Goal: Information Seeking & Learning: Learn about a topic

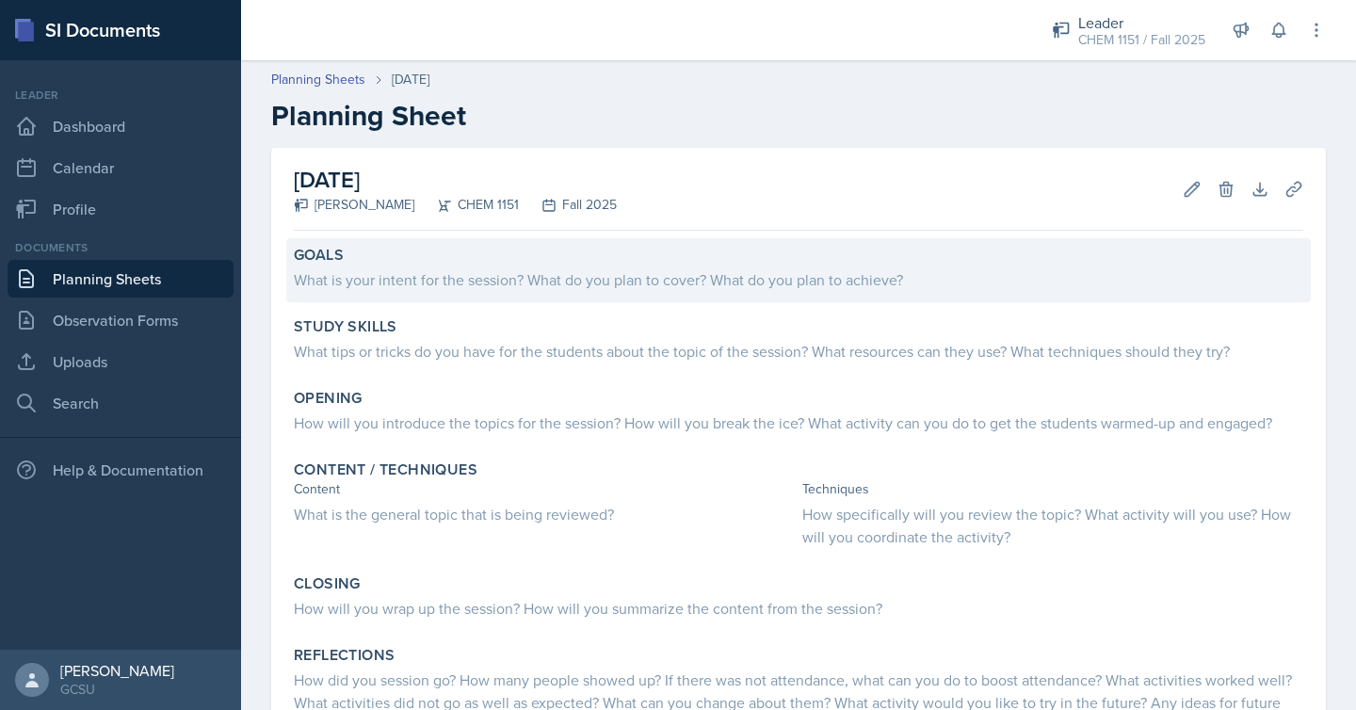
click at [632, 285] on div "What is your intent for the session? What do you plan to cover? What do you pla…" at bounding box center [798, 279] width 1009 height 23
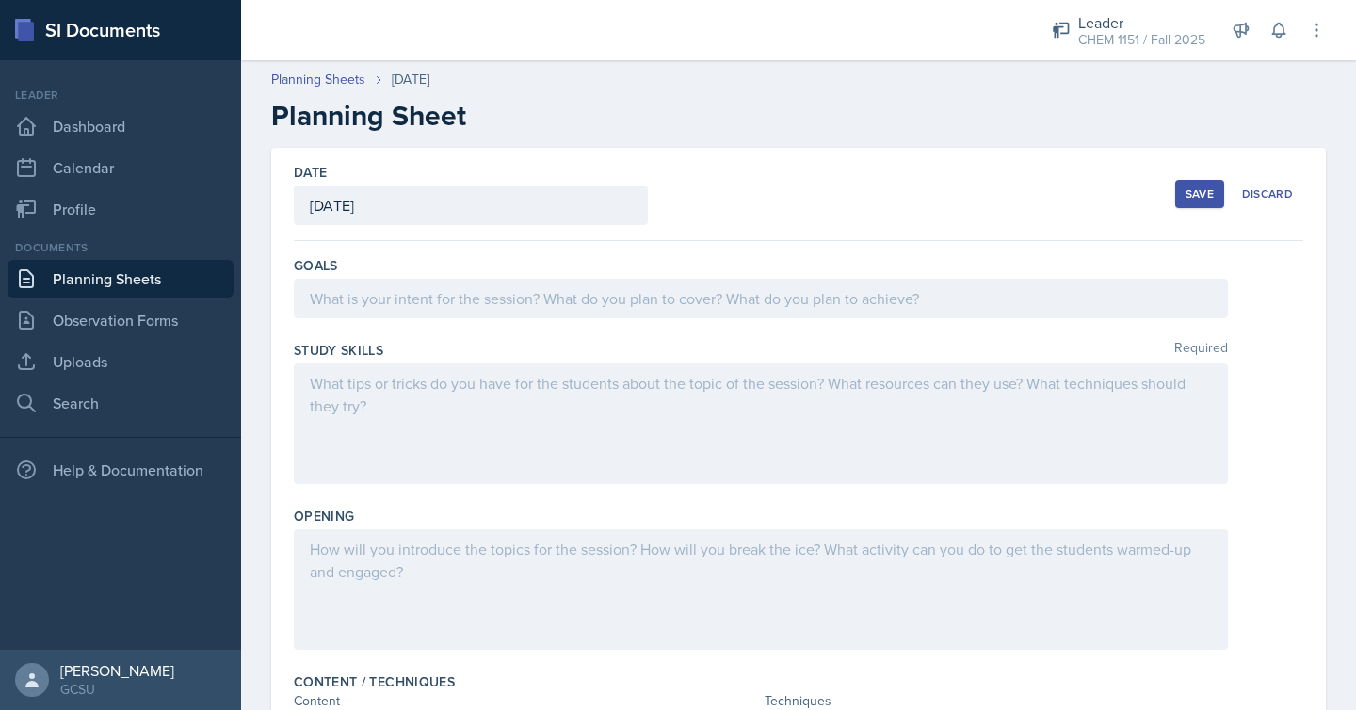
click at [632, 296] on div at bounding box center [761, 299] width 934 height 40
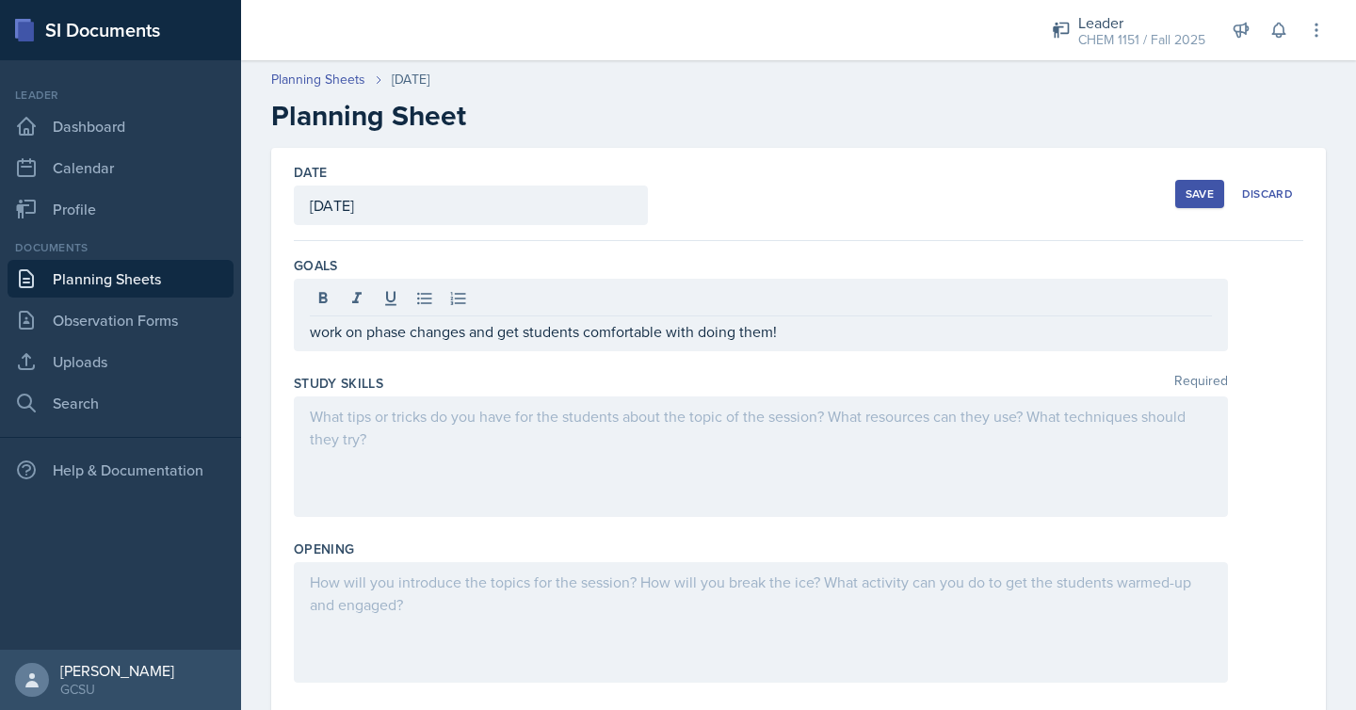
click at [665, 445] on div at bounding box center [761, 456] width 934 height 121
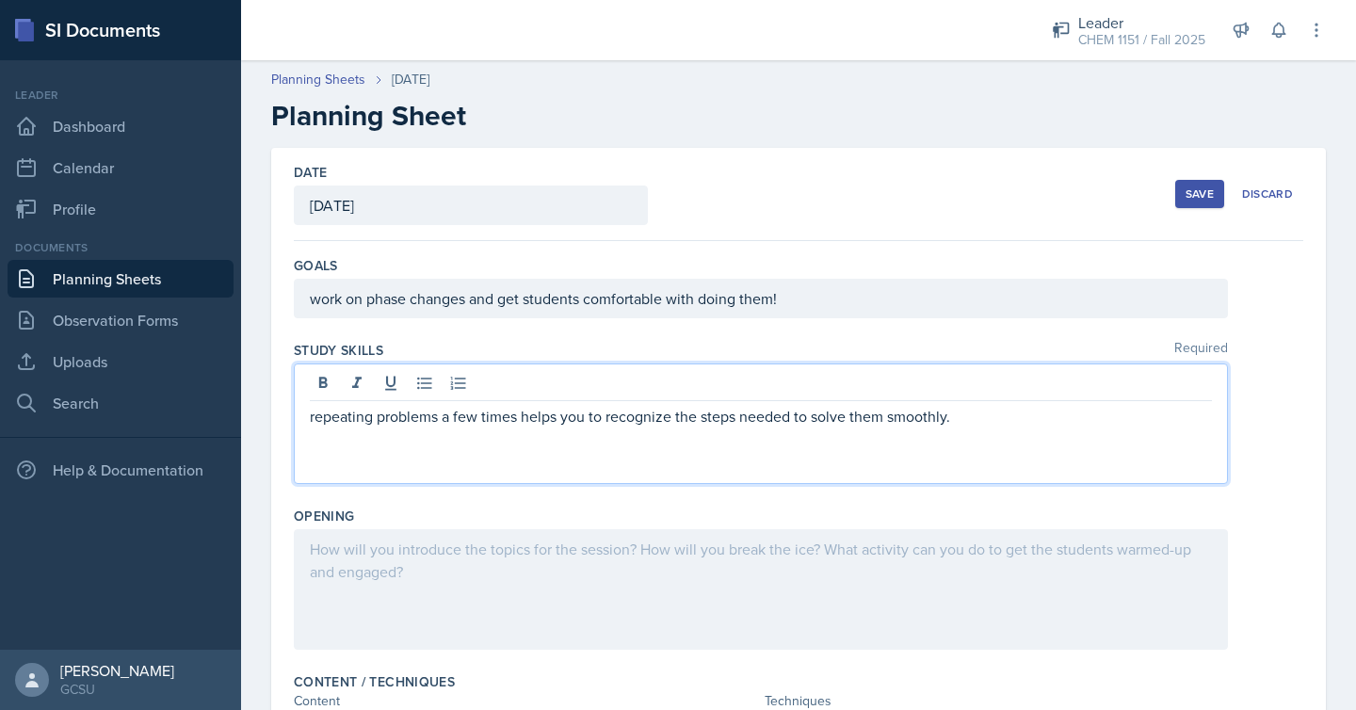
click at [614, 616] on div at bounding box center [761, 589] width 934 height 121
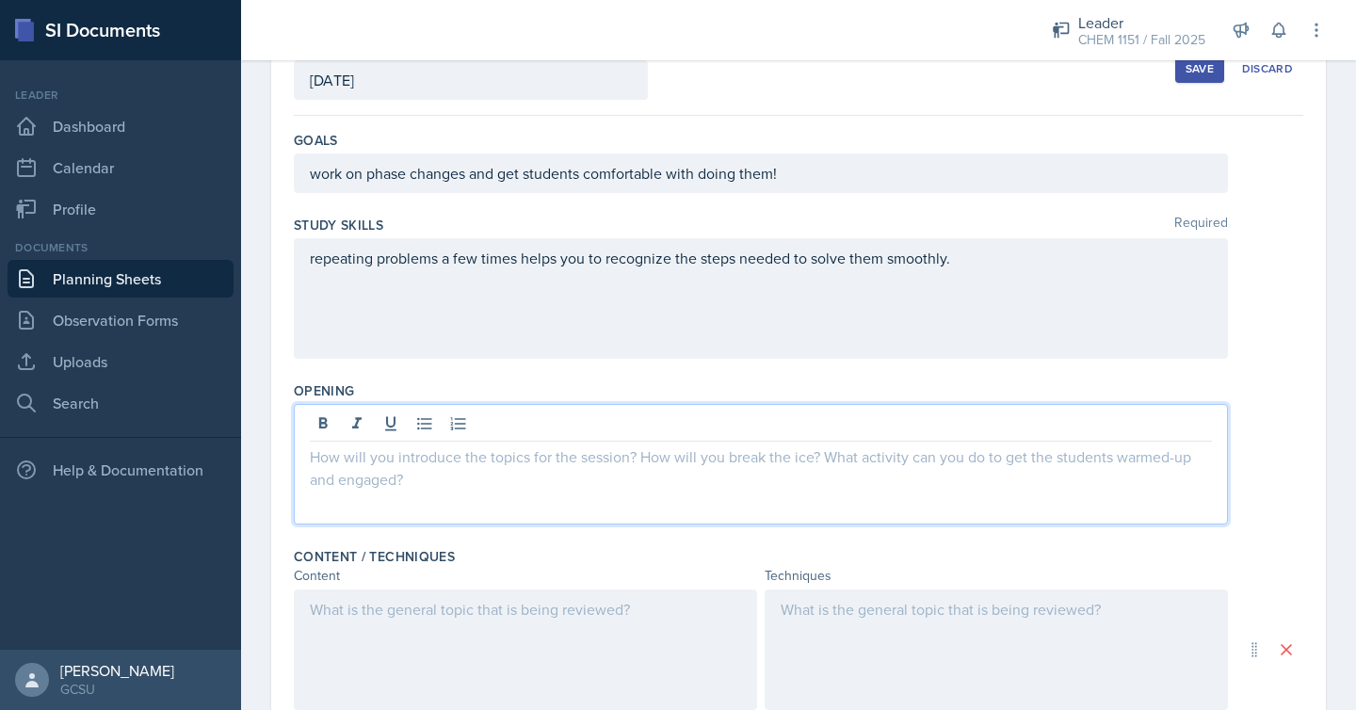
scroll to position [127, 0]
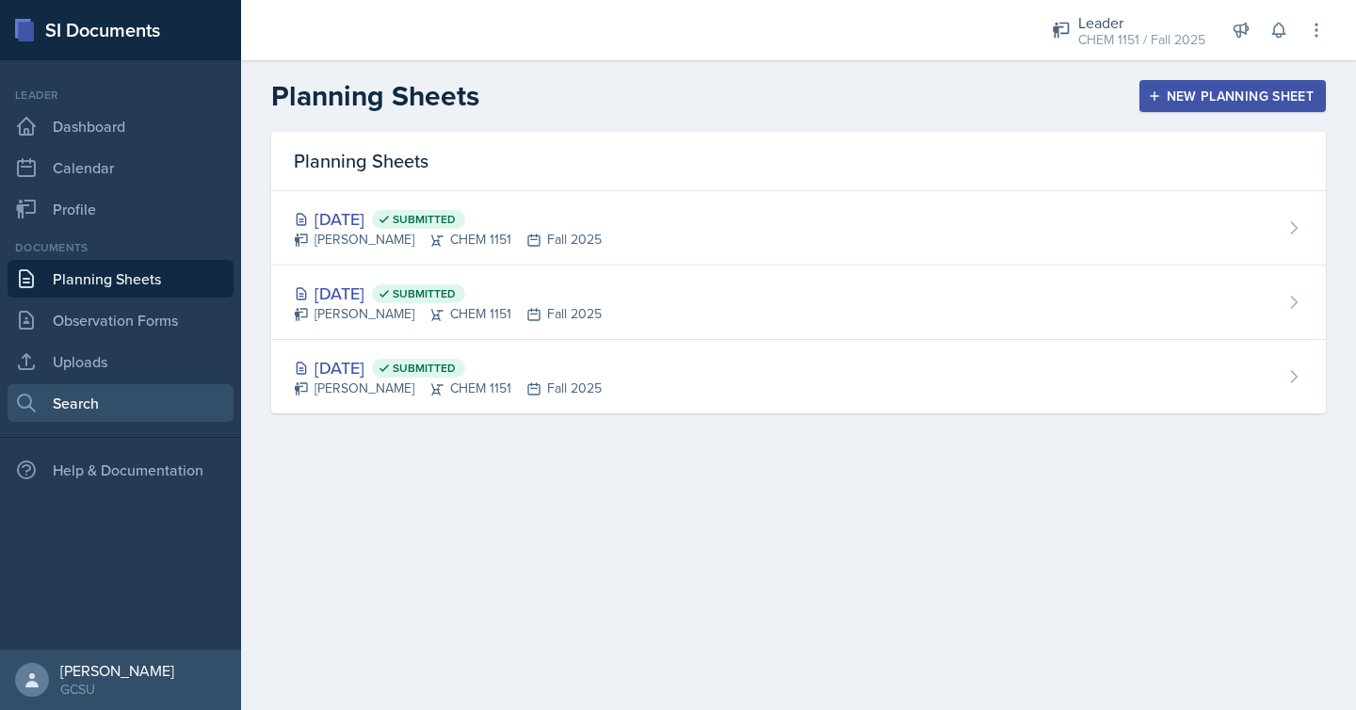
click at [73, 400] on link "Search" at bounding box center [121, 403] width 226 height 38
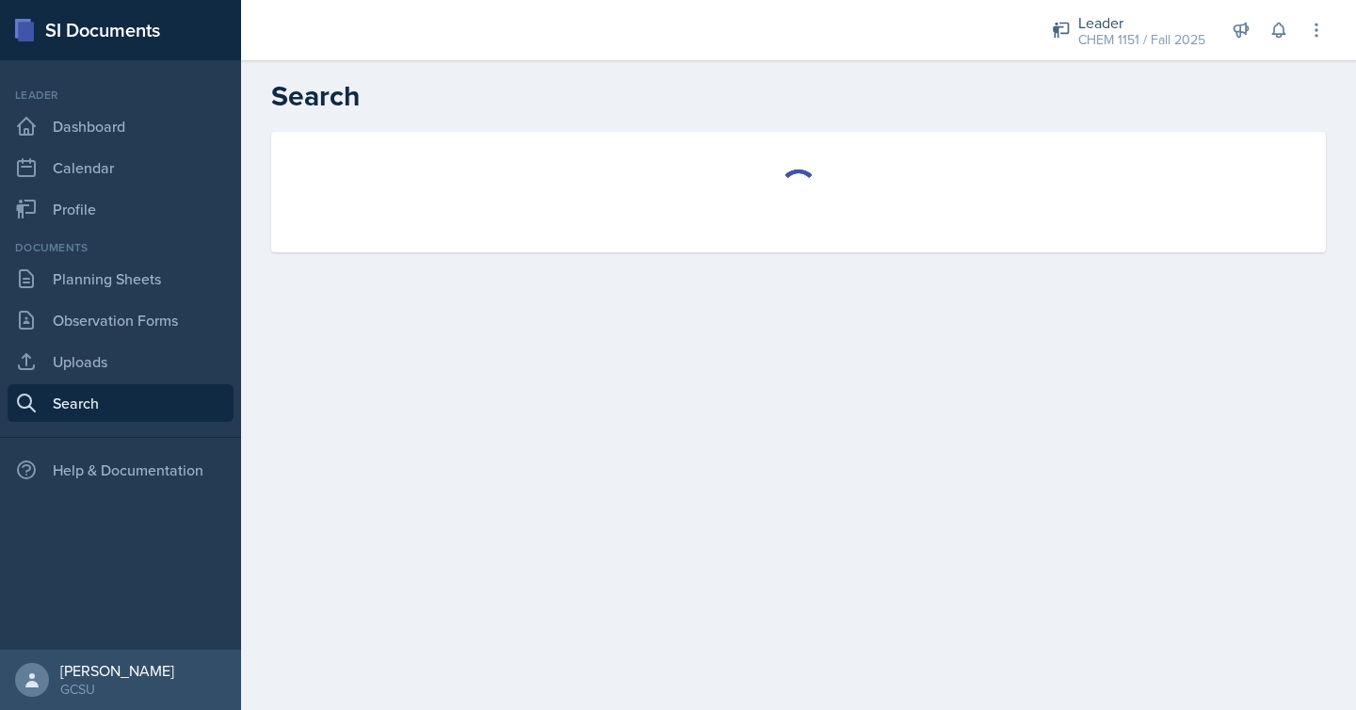
select select "all"
select select "1"
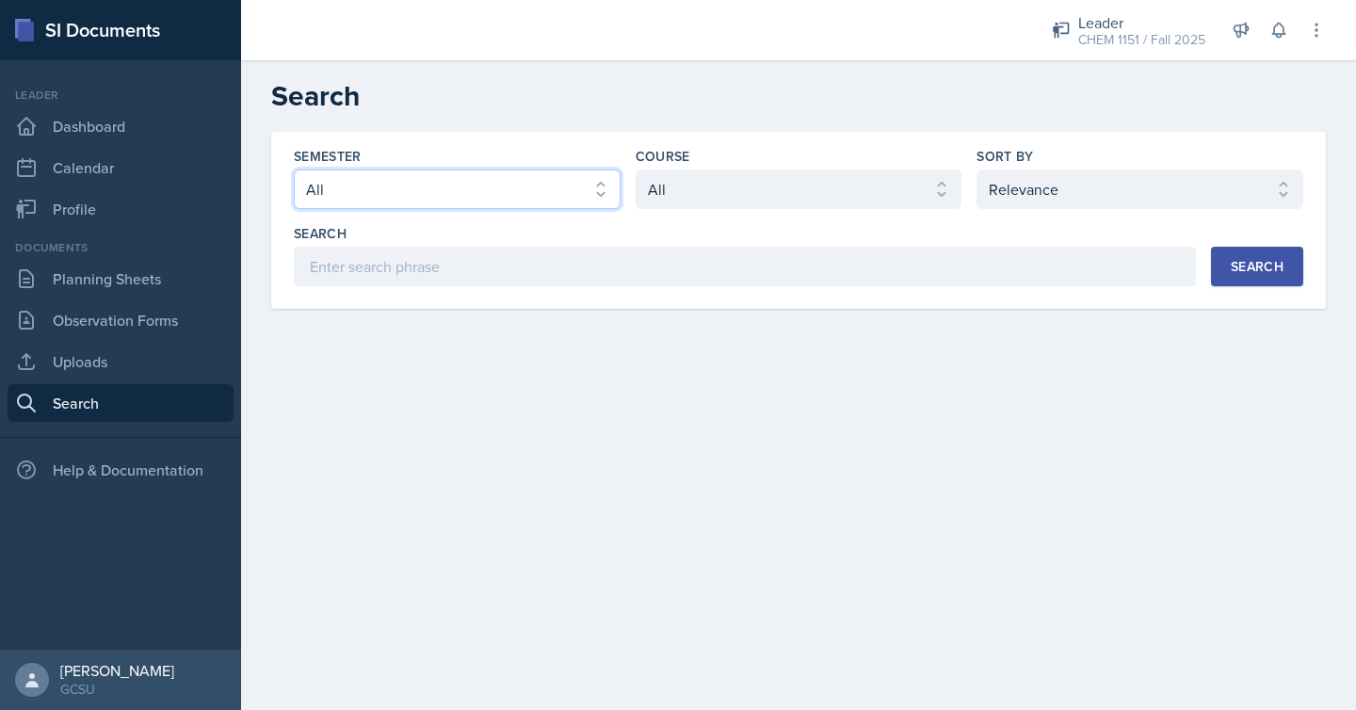
click at [606, 183] on select "Select semester All Fall 2025 Spring 2025 Fall 2024 Spring 2024 Fall 2023 Sprin…" at bounding box center [457, 189] width 327 height 40
select select "838c426c-7ba8-4b05-94c8-22f19dd4c5cc"
click at [294, 169] on select "Select semester All Fall 2025 Spring 2025 Fall 2024 Spring 2024 Fall 2023 Sprin…" at bounding box center [457, 189] width 327 height 40
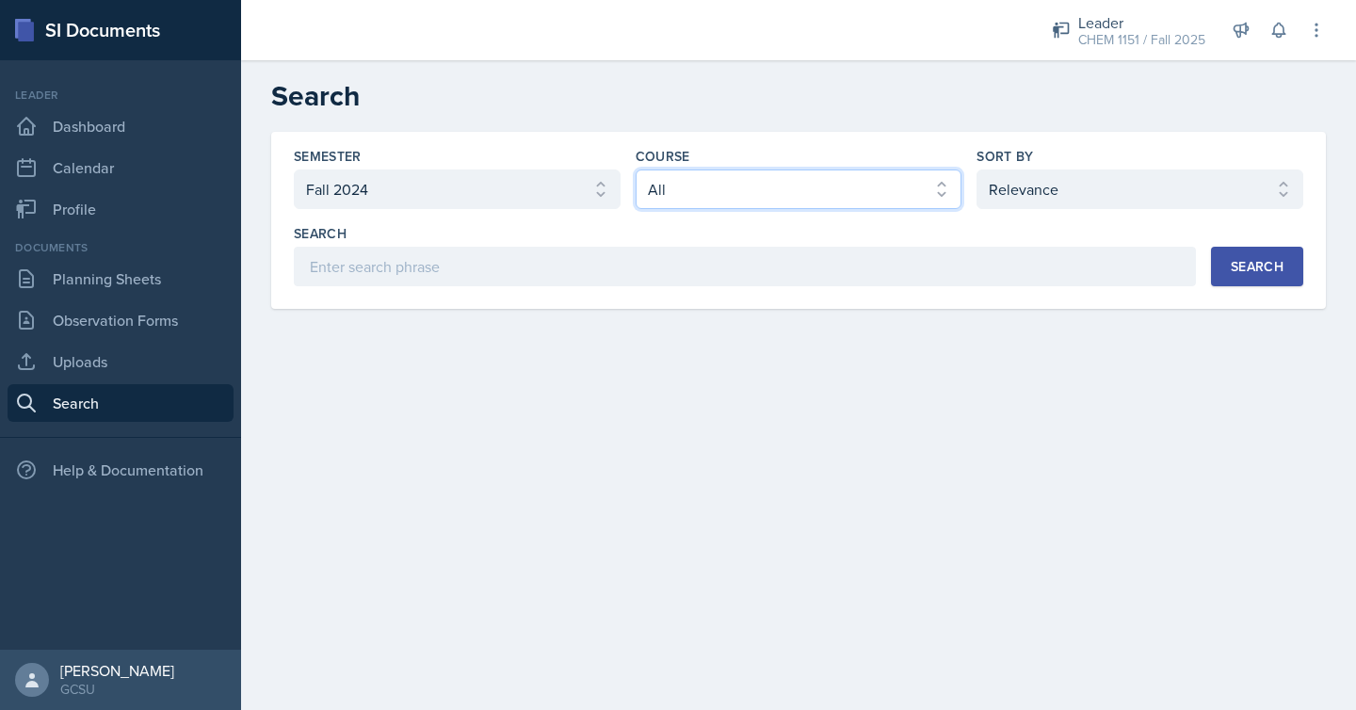
click at [927, 201] on select "Select course All ACCT 3101 ACCT 3102 ASTR 1000 BIOL 1100 BIOL 1107 BIOL 1108 B…" at bounding box center [799, 189] width 327 height 40
select select "7bd47903-3574-489d-8c9e-6ab34119391f"
click at [636, 169] on select "Select course All ACCT 3101 ACCT 3102 ASTR 1000 BIOL 1100 BIOL 1107 BIOL 1108 B…" at bounding box center [799, 189] width 327 height 40
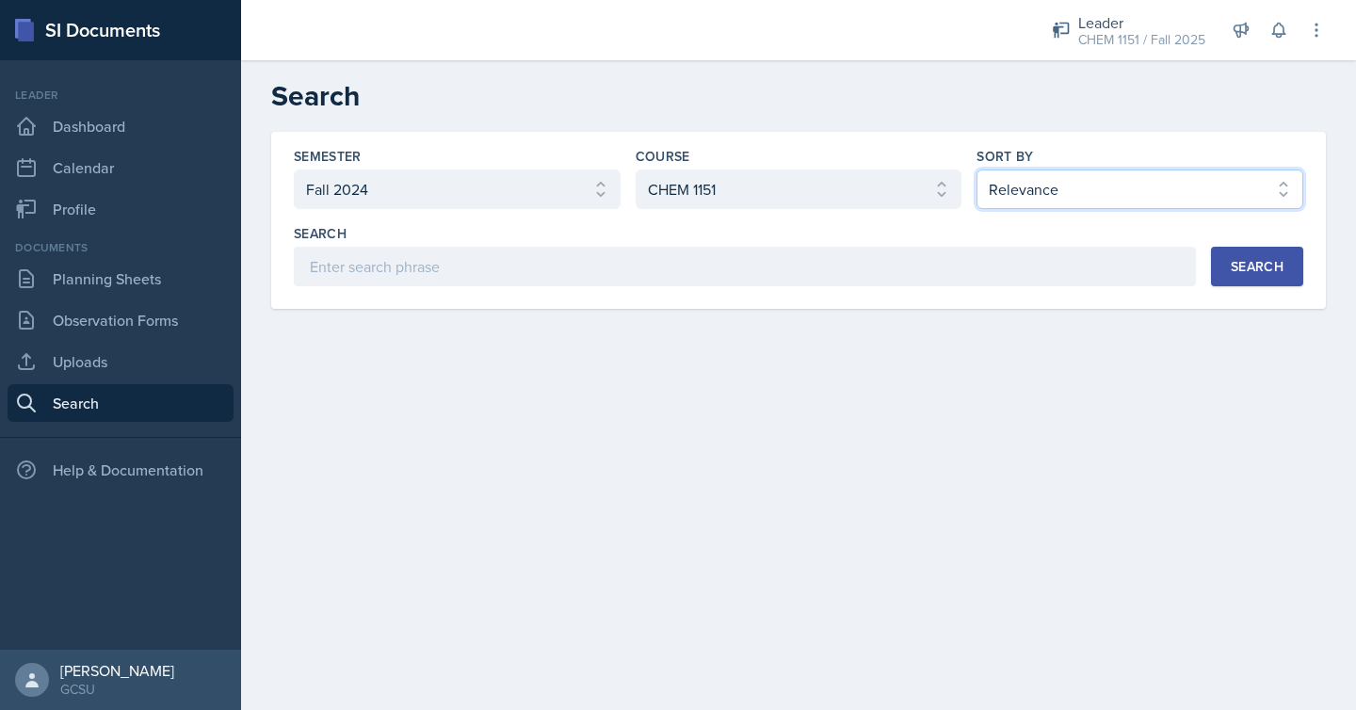
click at [1219, 177] on select "Select sort by Relevance Document Date (Asc) Document Date (Desc)" at bounding box center [1139, 189] width 327 height 40
select select "2"
click at [976, 169] on select "Select sort by Relevance Document Date (Asc) Document Date (Desc)" at bounding box center [1139, 189] width 327 height 40
click at [1238, 260] on div "Search" at bounding box center [1257, 266] width 53 height 15
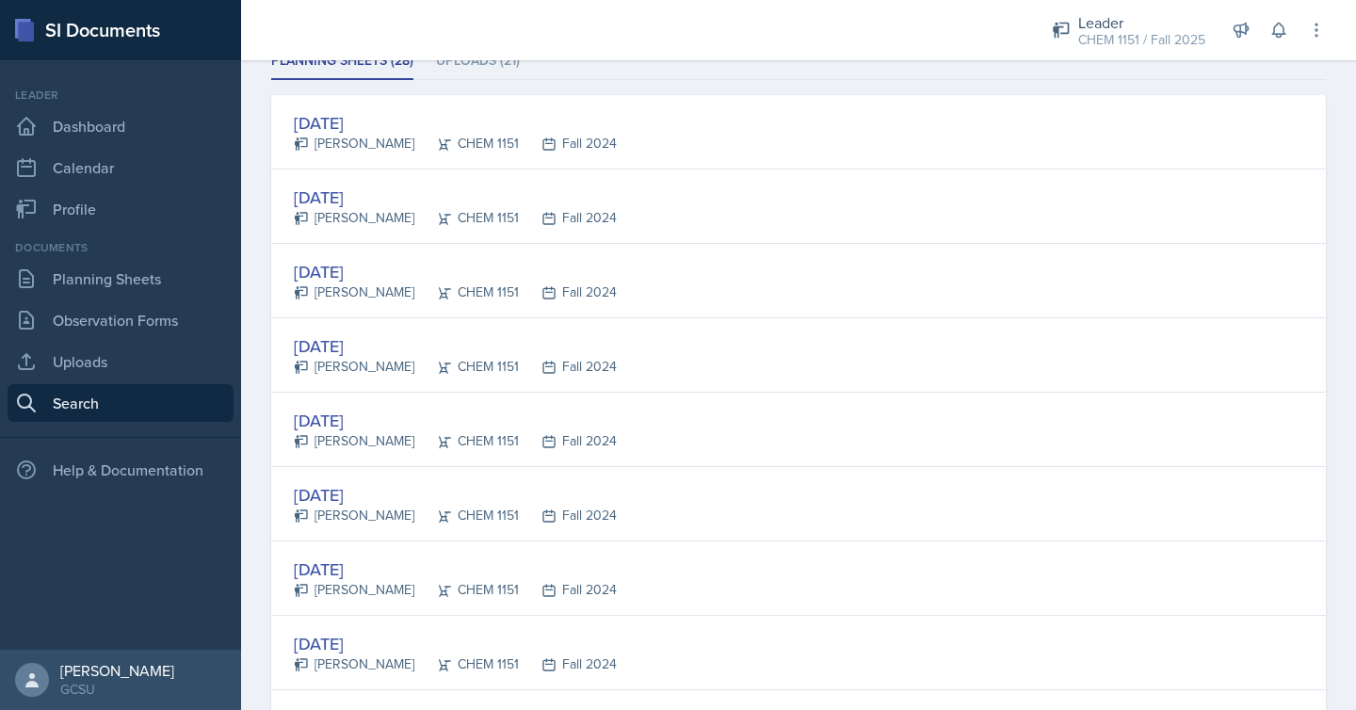
scroll to position [308, 0]
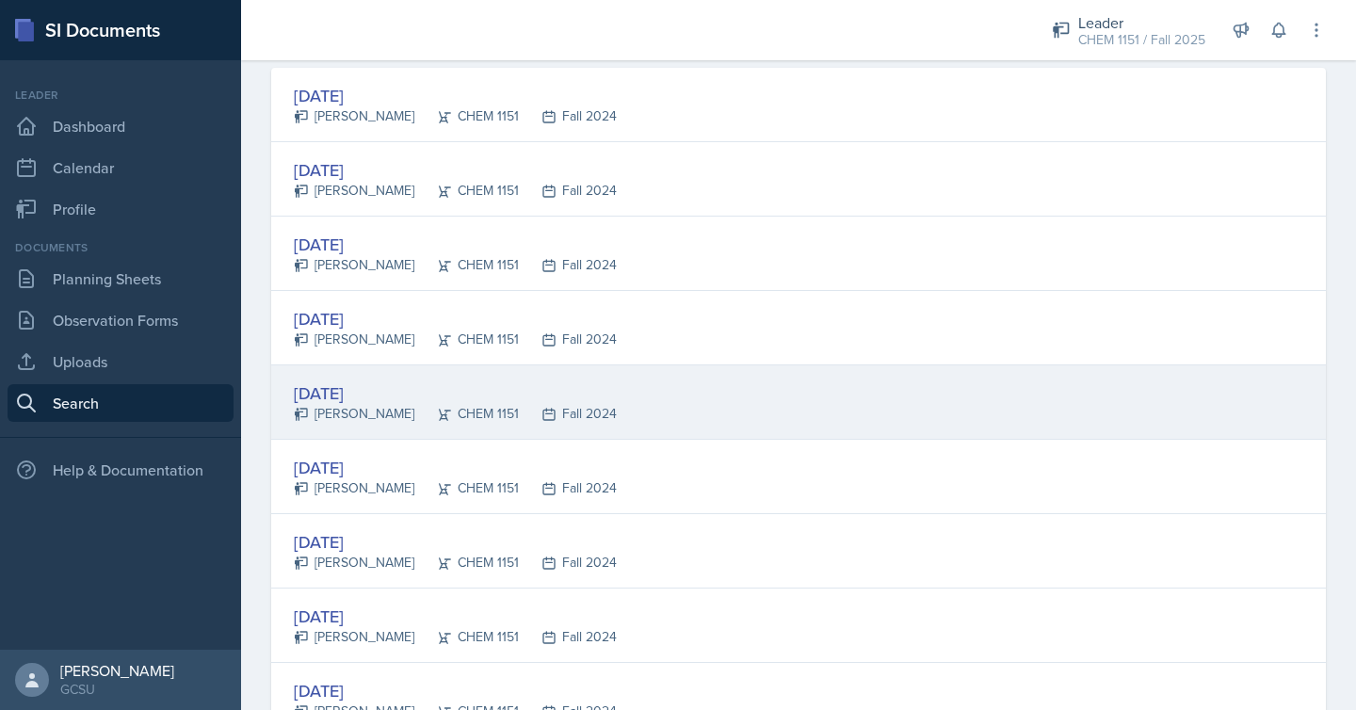
click at [733, 401] on div "[DATE] [PERSON_NAME] CHEM 1151 Fall 2024" at bounding box center [798, 402] width 1055 height 74
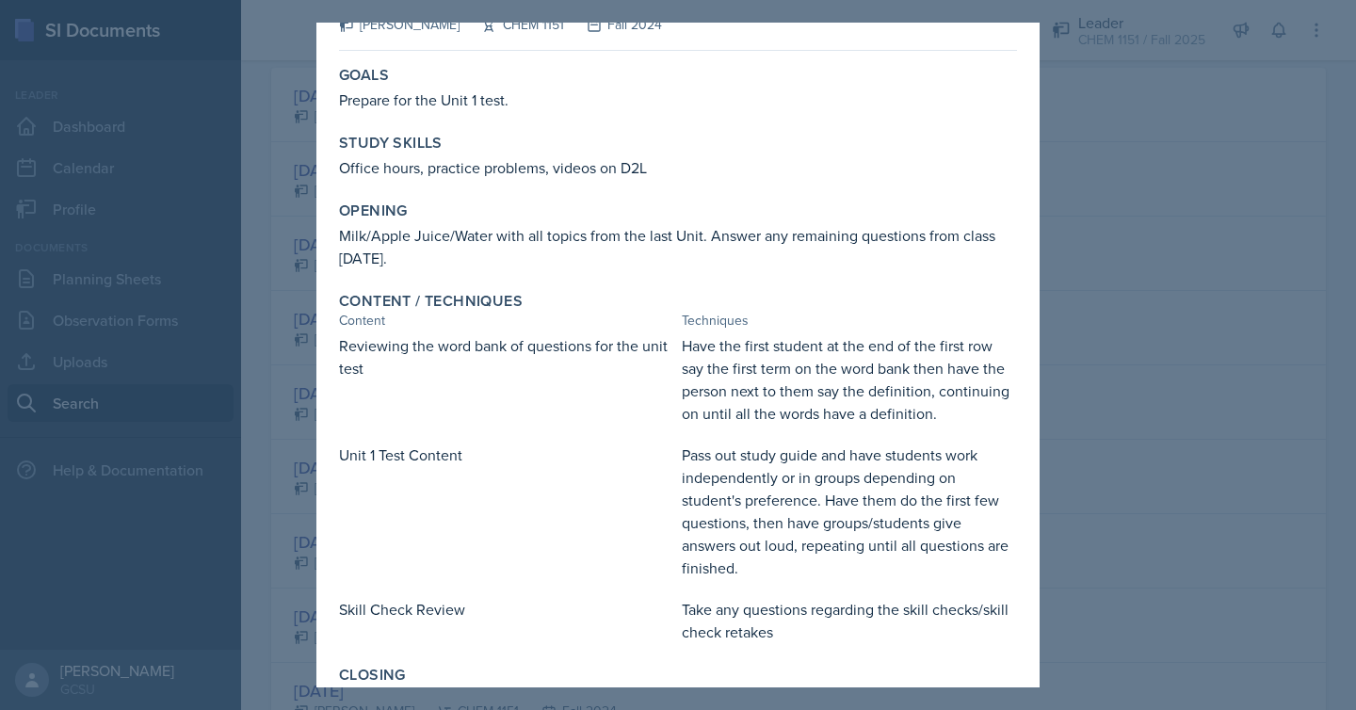
scroll to position [0, 0]
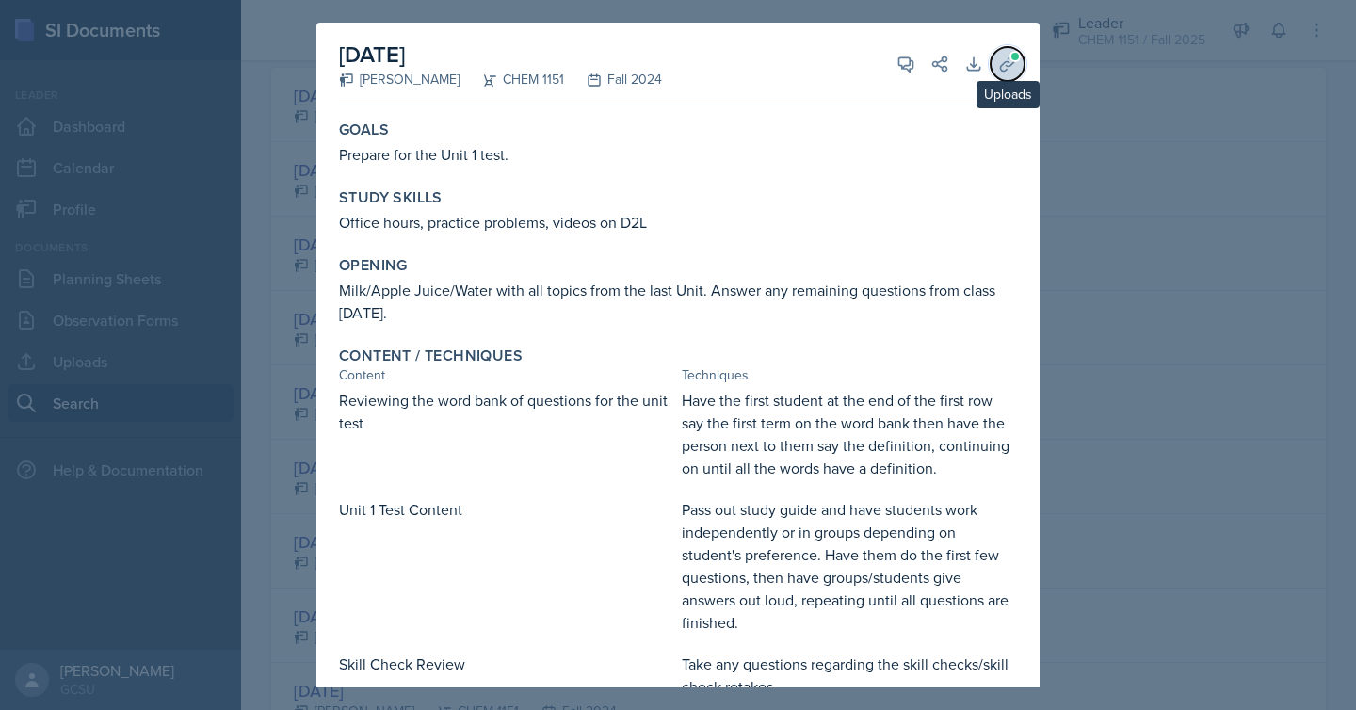
click at [1004, 59] on icon at bounding box center [1007, 64] width 19 height 19
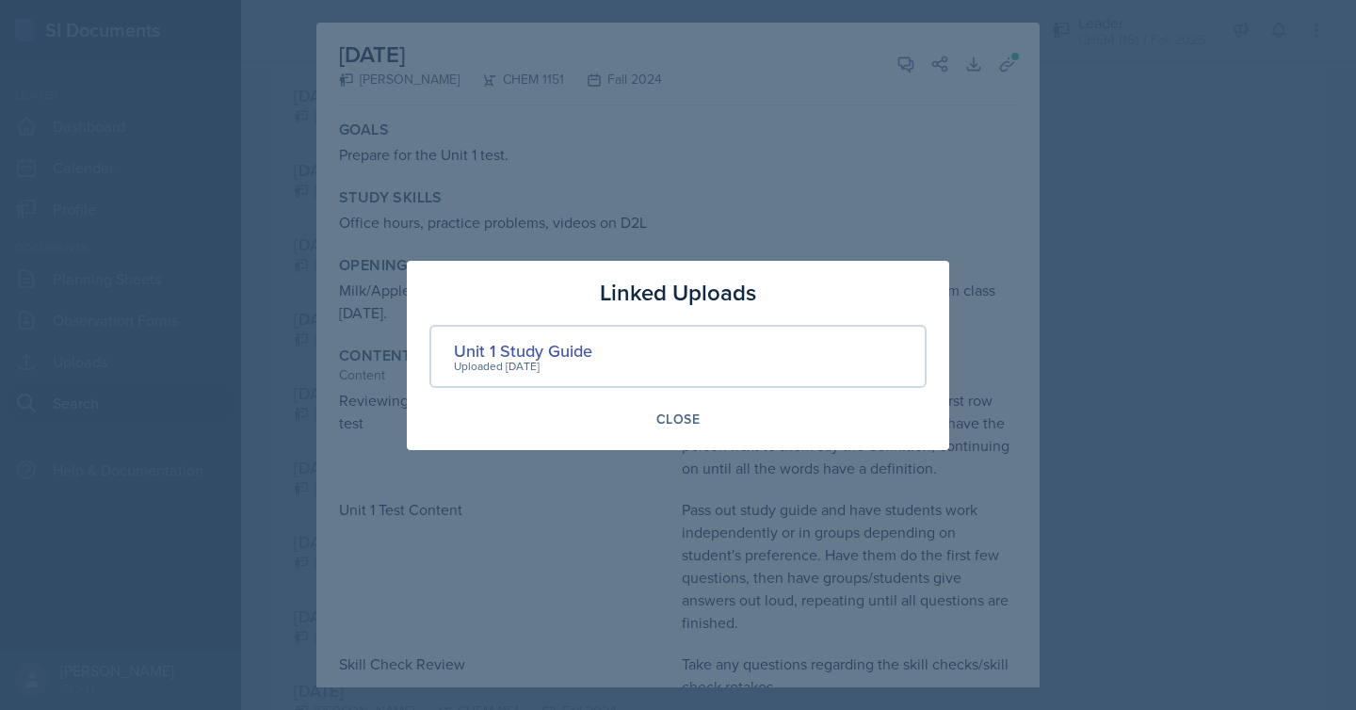
click at [1091, 138] on div at bounding box center [678, 355] width 1356 height 710
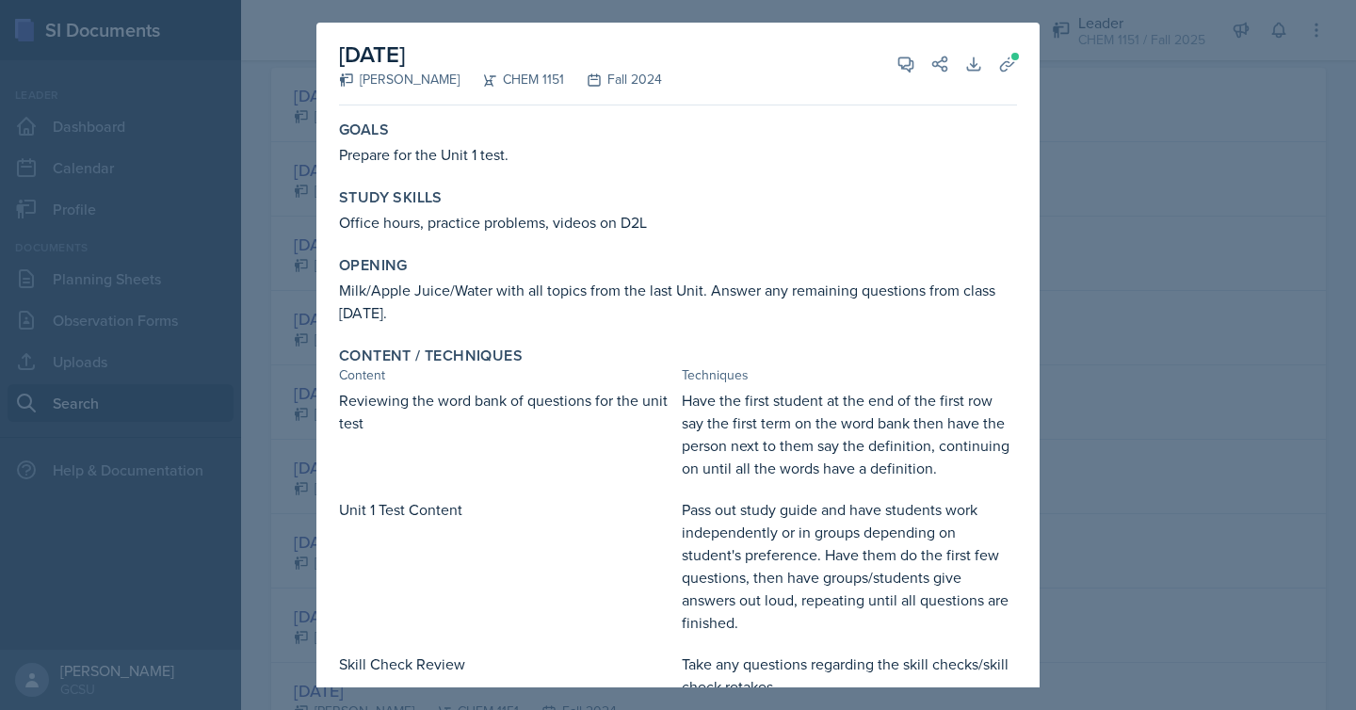
click at [1114, 238] on div at bounding box center [678, 355] width 1356 height 710
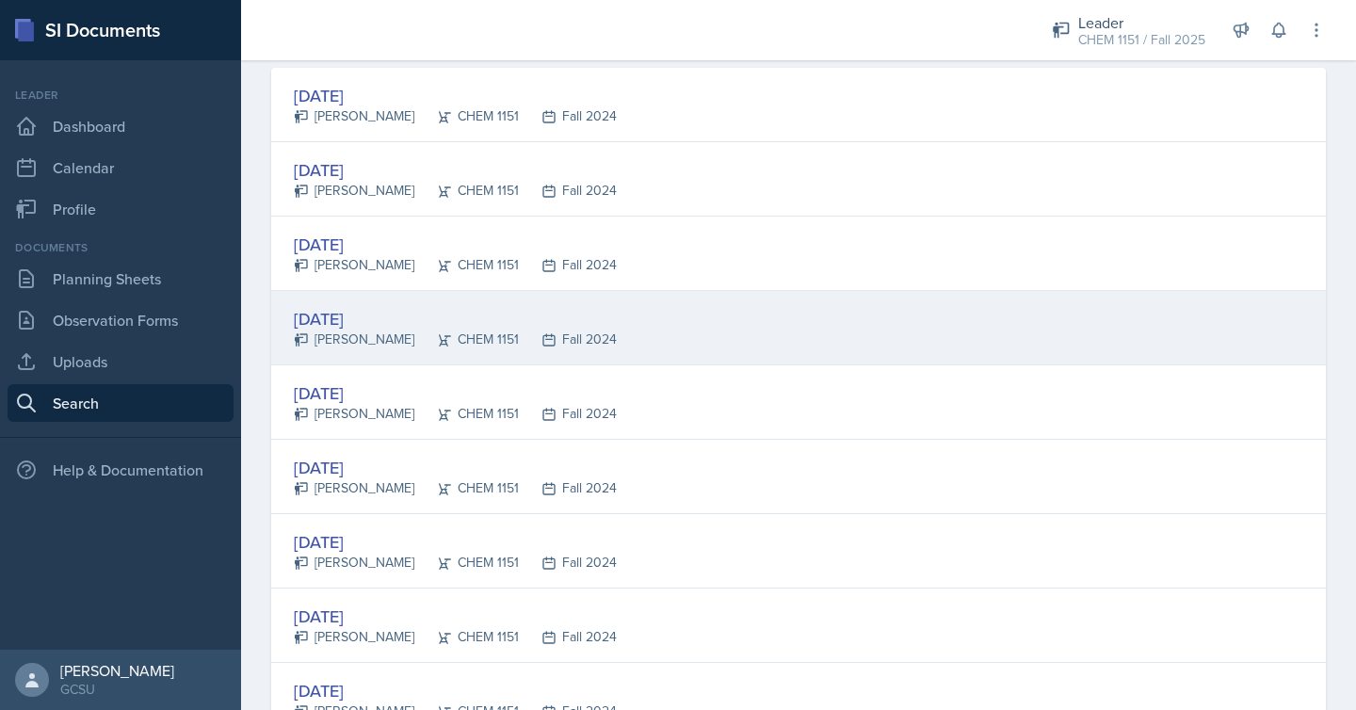
click at [764, 318] on div "[DATE] [PERSON_NAME] CHEM 1151 Fall 2024" at bounding box center [798, 328] width 1055 height 74
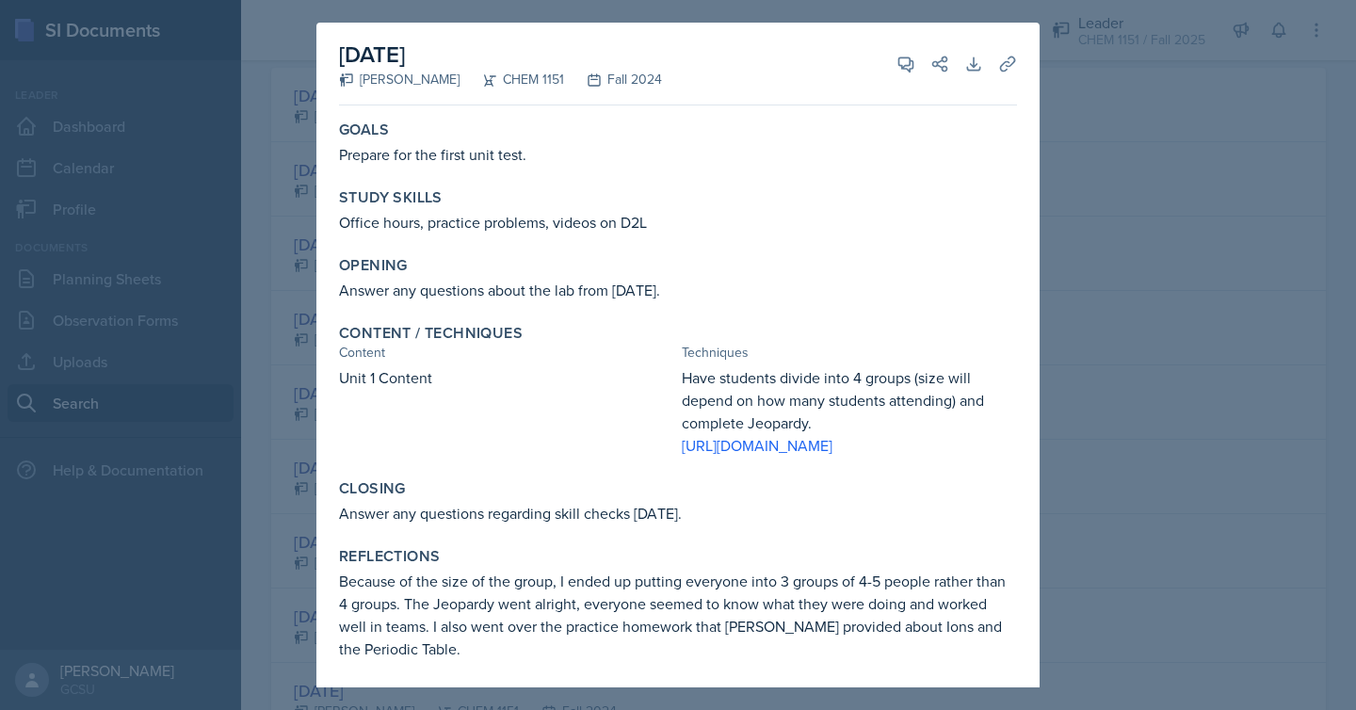
scroll to position [25, 0]
click at [1127, 350] on div at bounding box center [678, 355] width 1356 height 710
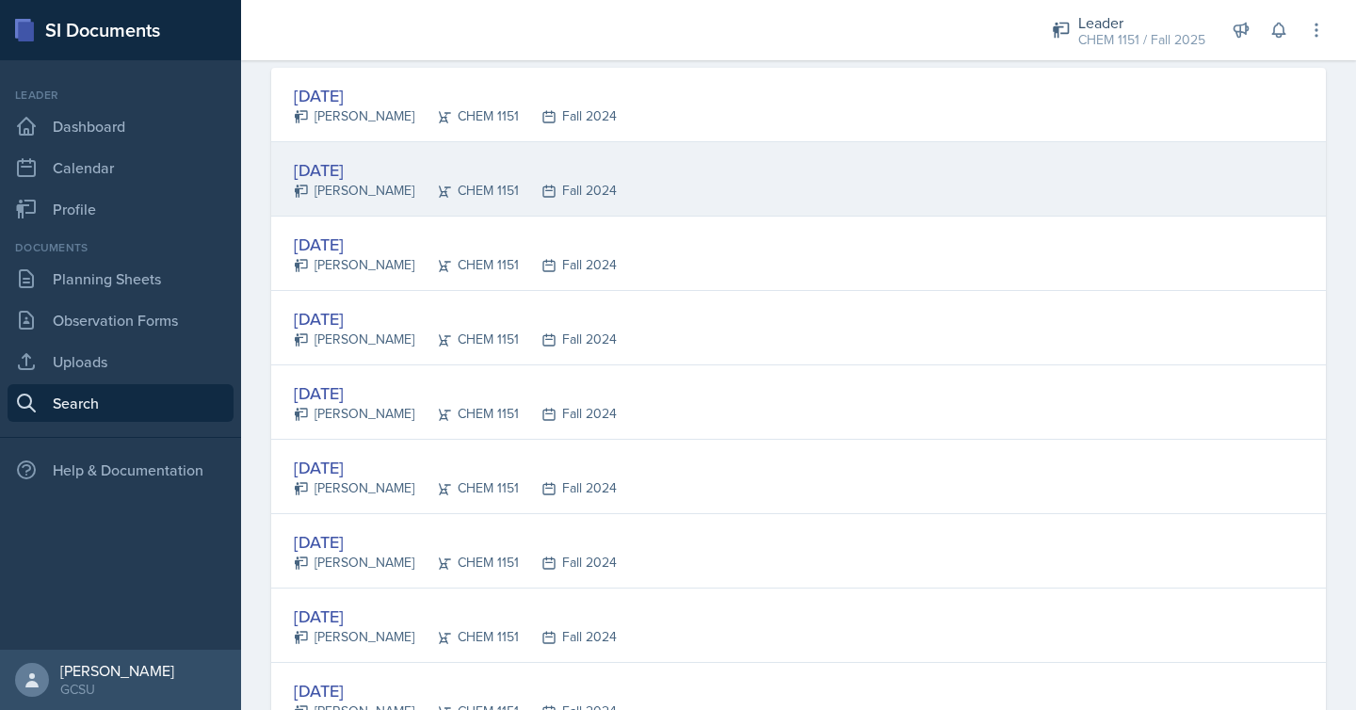
click at [805, 209] on div "[DATE] [PERSON_NAME] CHEM 1151 Fall 2024" at bounding box center [798, 179] width 1055 height 74
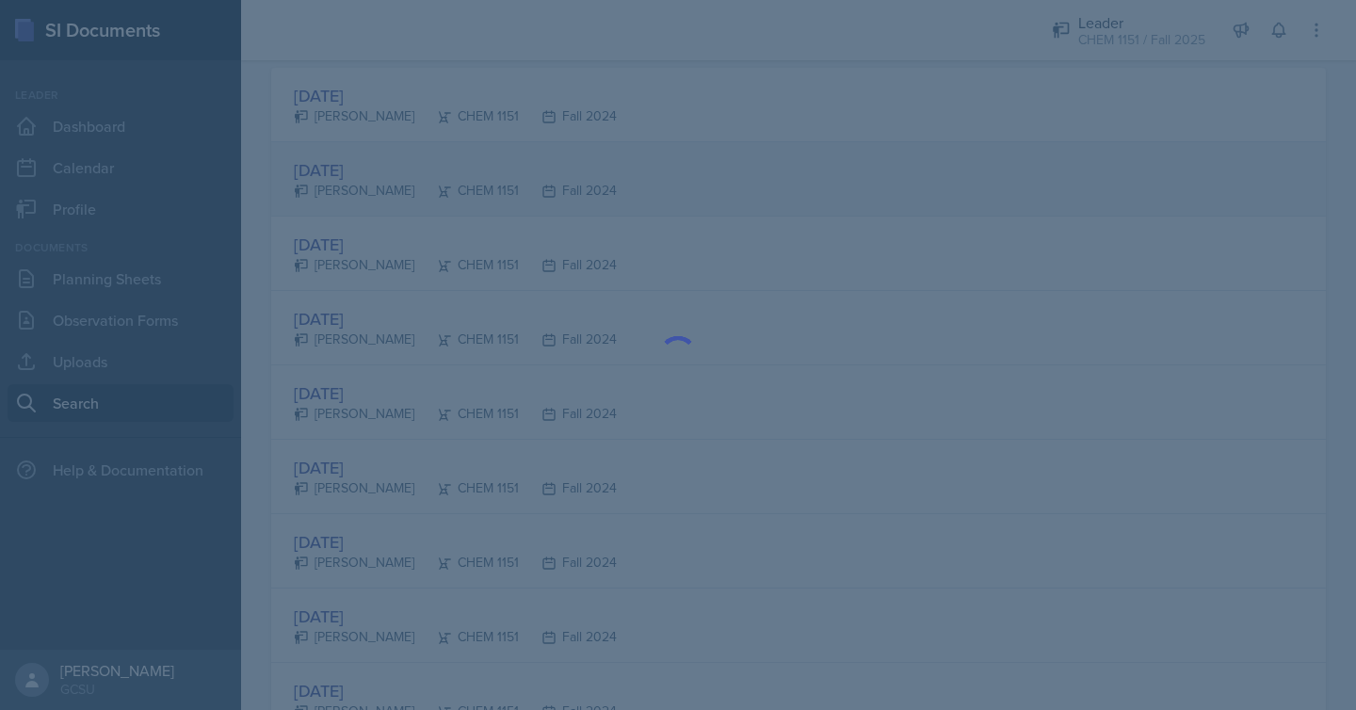
scroll to position [0, 0]
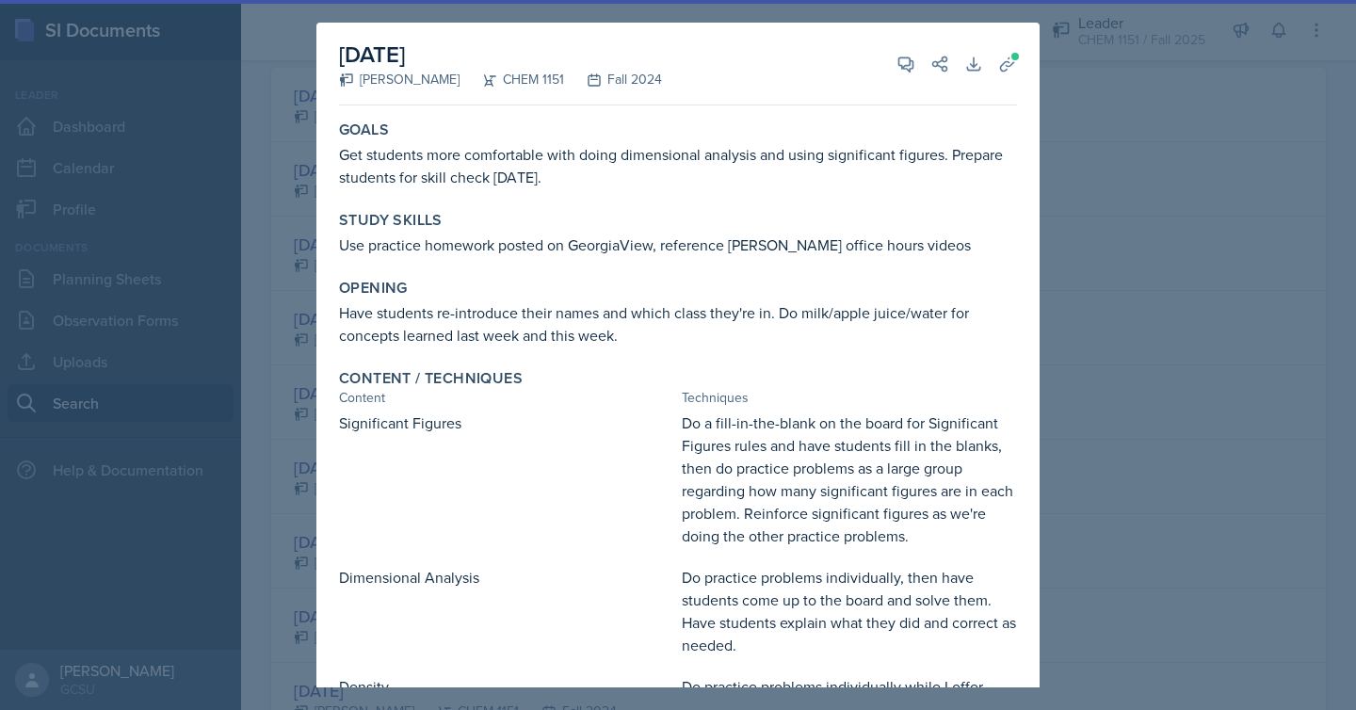
click at [1151, 219] on div at bounding box center [678, 355] width 1356 height 710
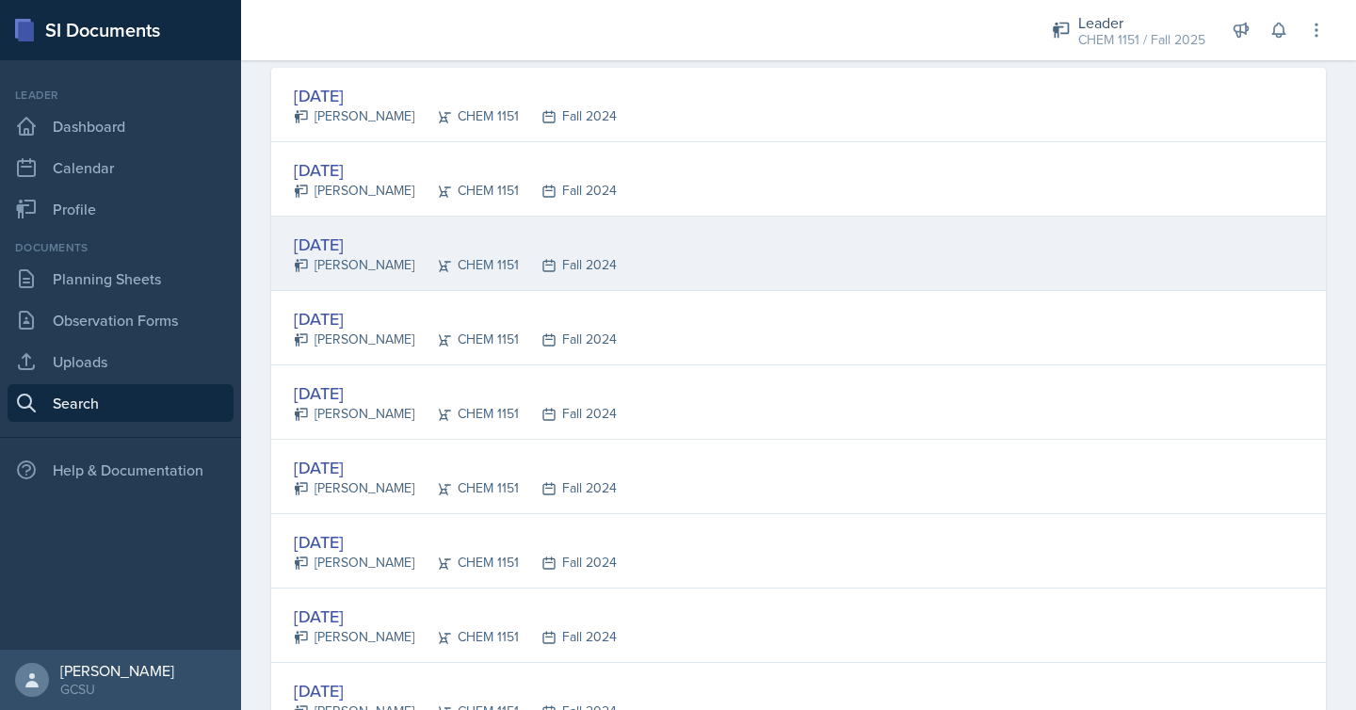
click at [723, 267] on div "[DATE] [PERSON_NAME] CHEM 1151 Fall 2024" at bounding box center [798, 254] width 1055 height 74
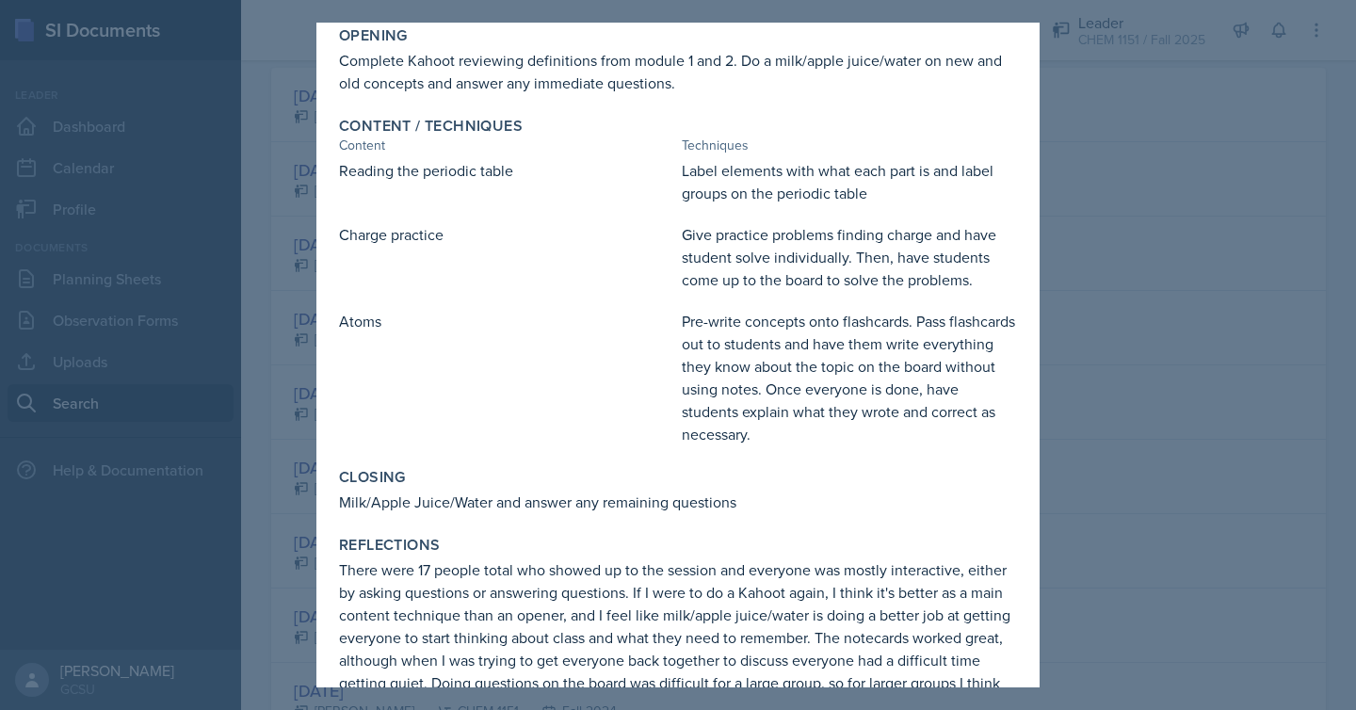
scroll to position [289, 0]
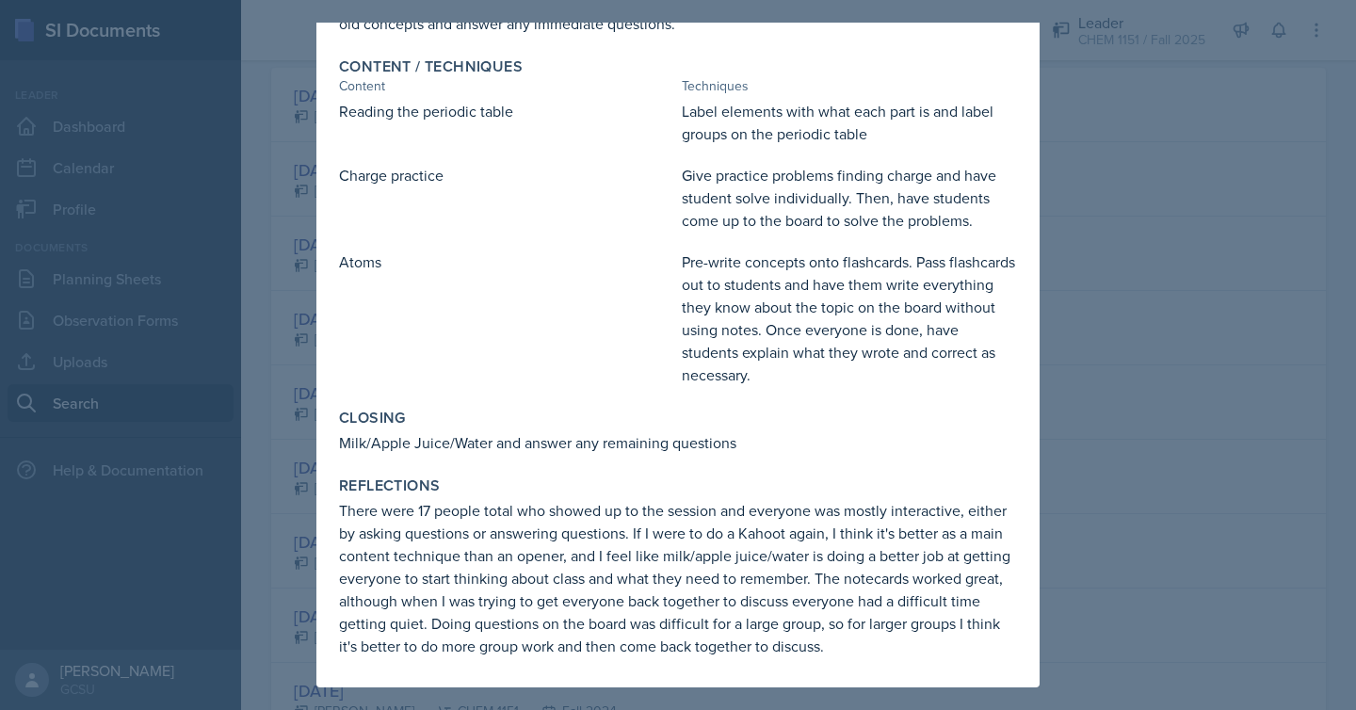
click at [1266, 291] on div at bounding box center [678, 355] width 1356 height 710
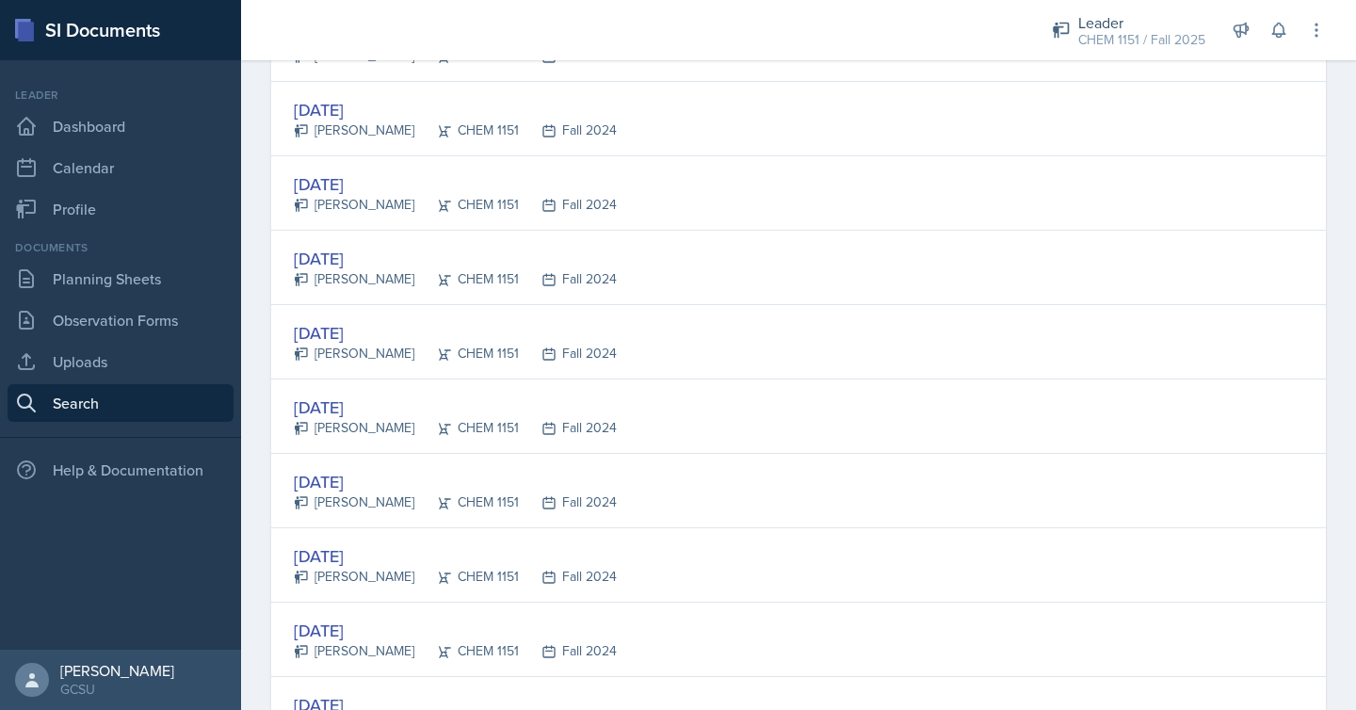
scroll to position [624, 0]
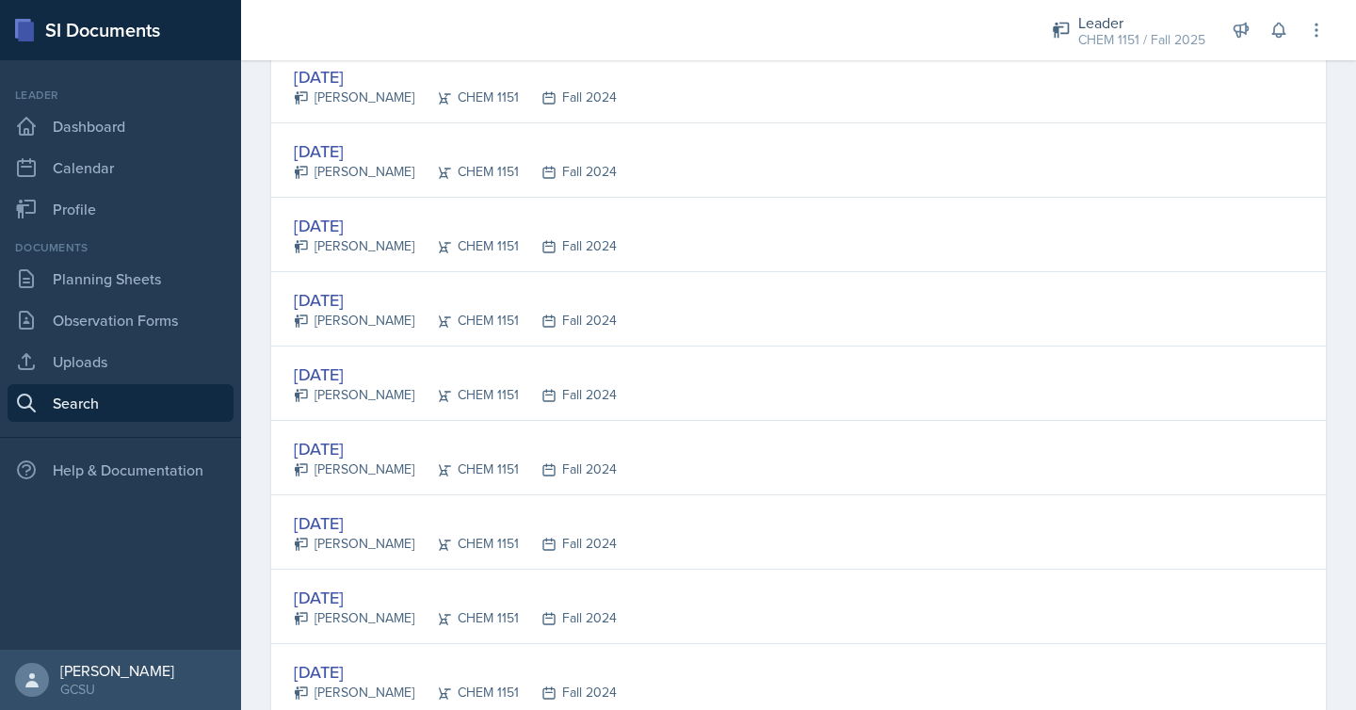
click at [843, 496] on div "[DATE] [PERSON_NAME] CHEM 1151 Fall 2024" at bounding box center [798, 532] width 1055 height 74
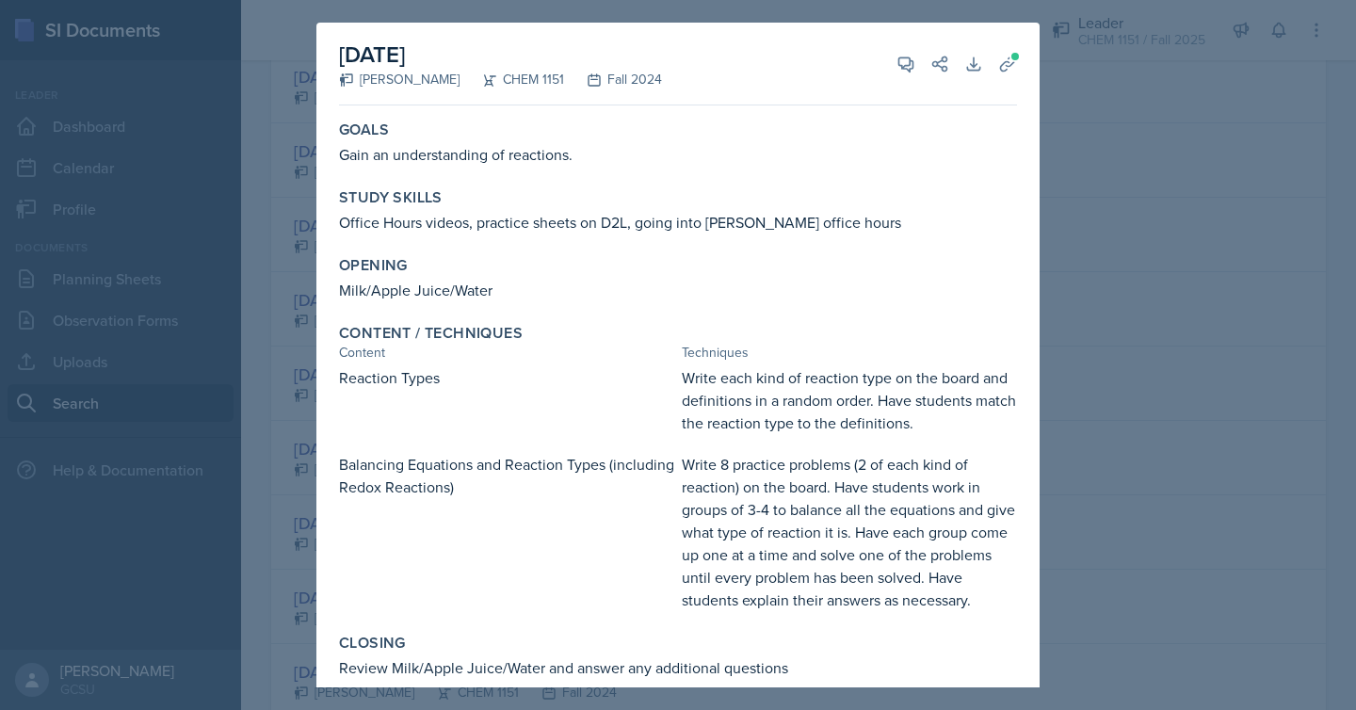
click at [1120, 338] on div at bounding box center [678, 355] width 1356 height 710
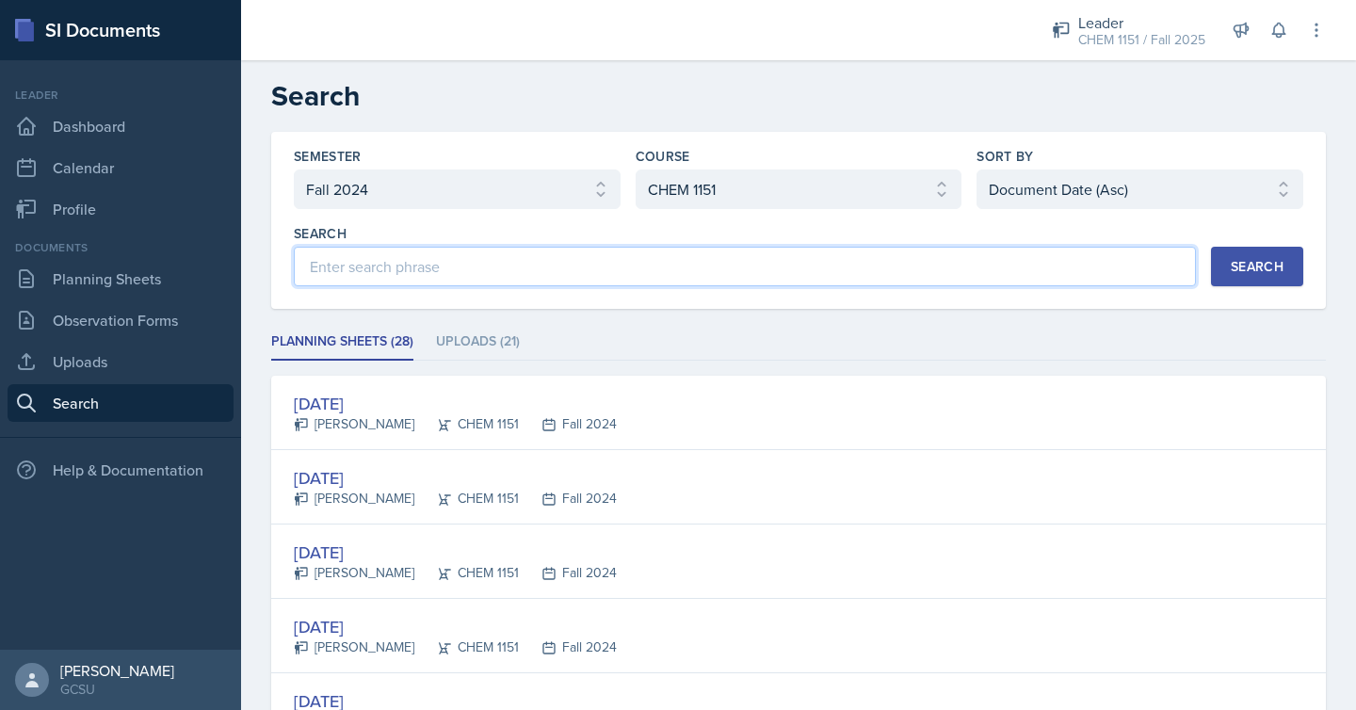
click at [742, 270] on input at bounding box center [745, 267] width 902 height 40
type input "phase change"
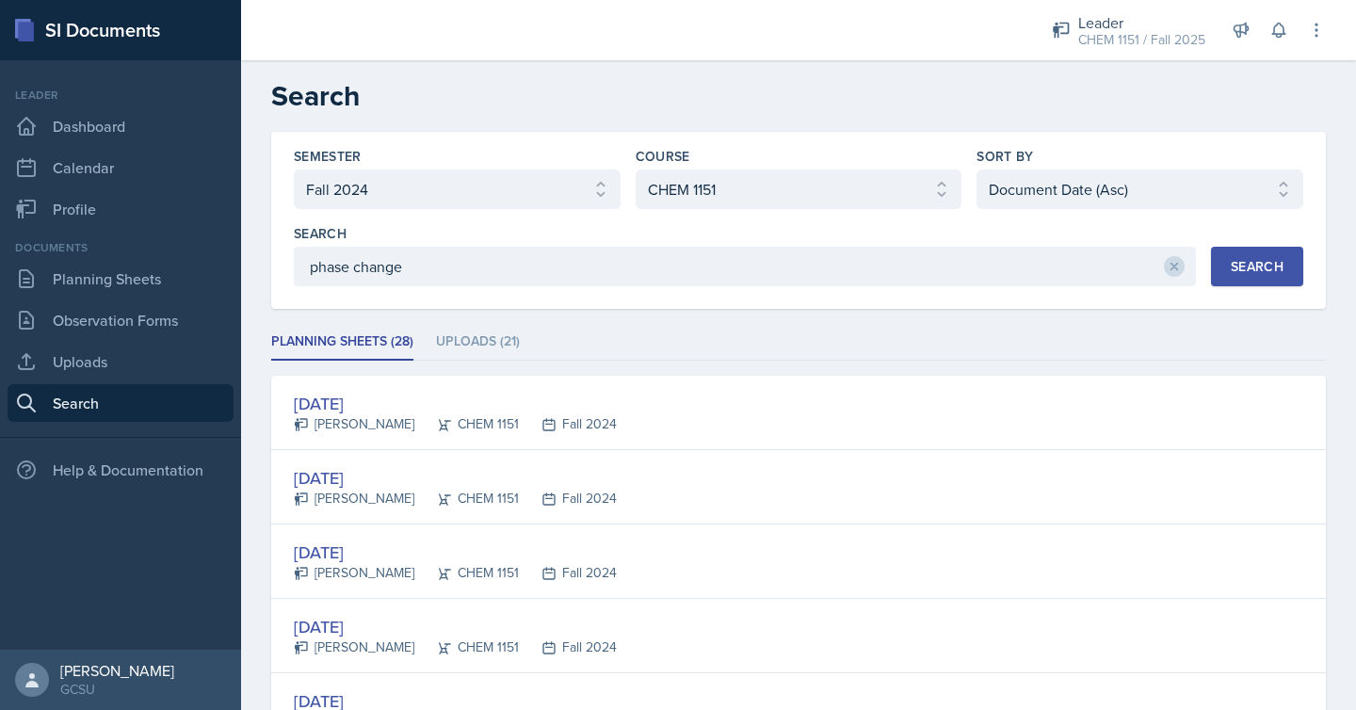
click at [1254, 252] on button "Search" at bounding box center [1257, 267] width 92 height 40
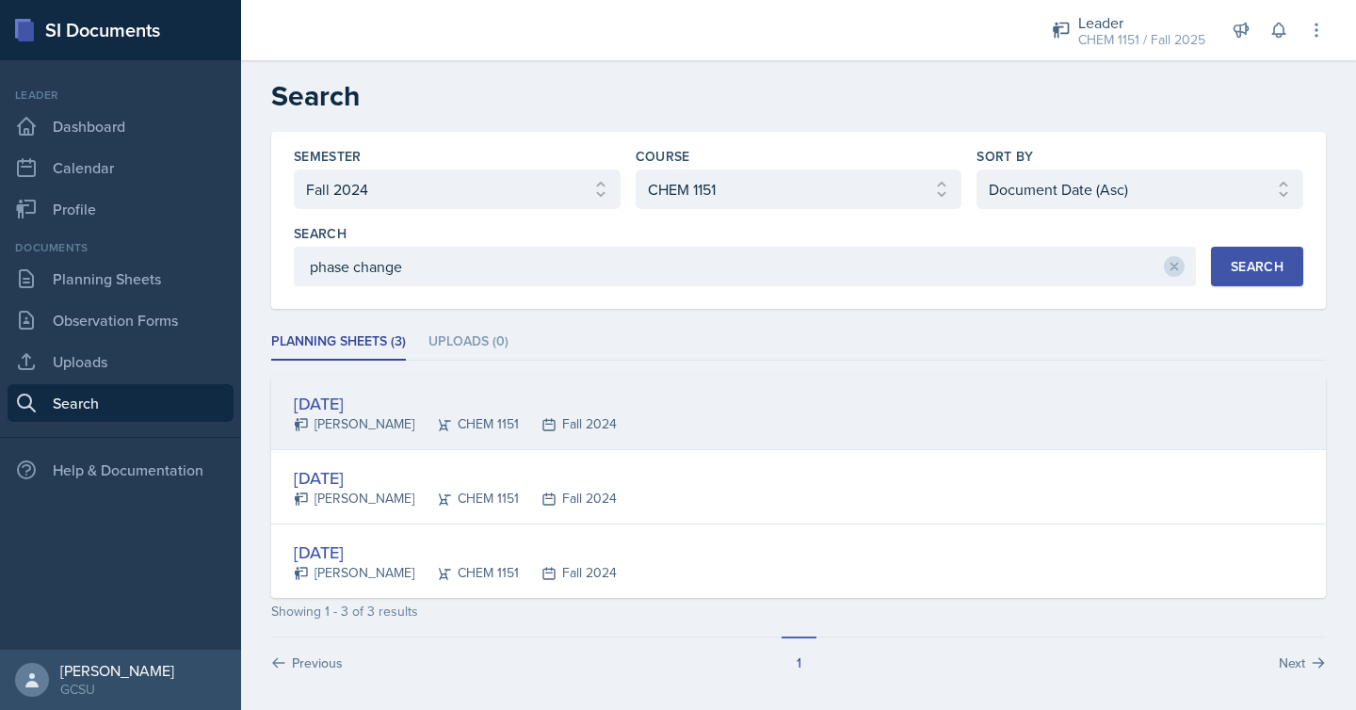
click at [841, 407] on div "[DATE] [PERSON_NAME] CHEM 1151 Fall 2024" at bounding box center [798, 413] width 1055 height 74
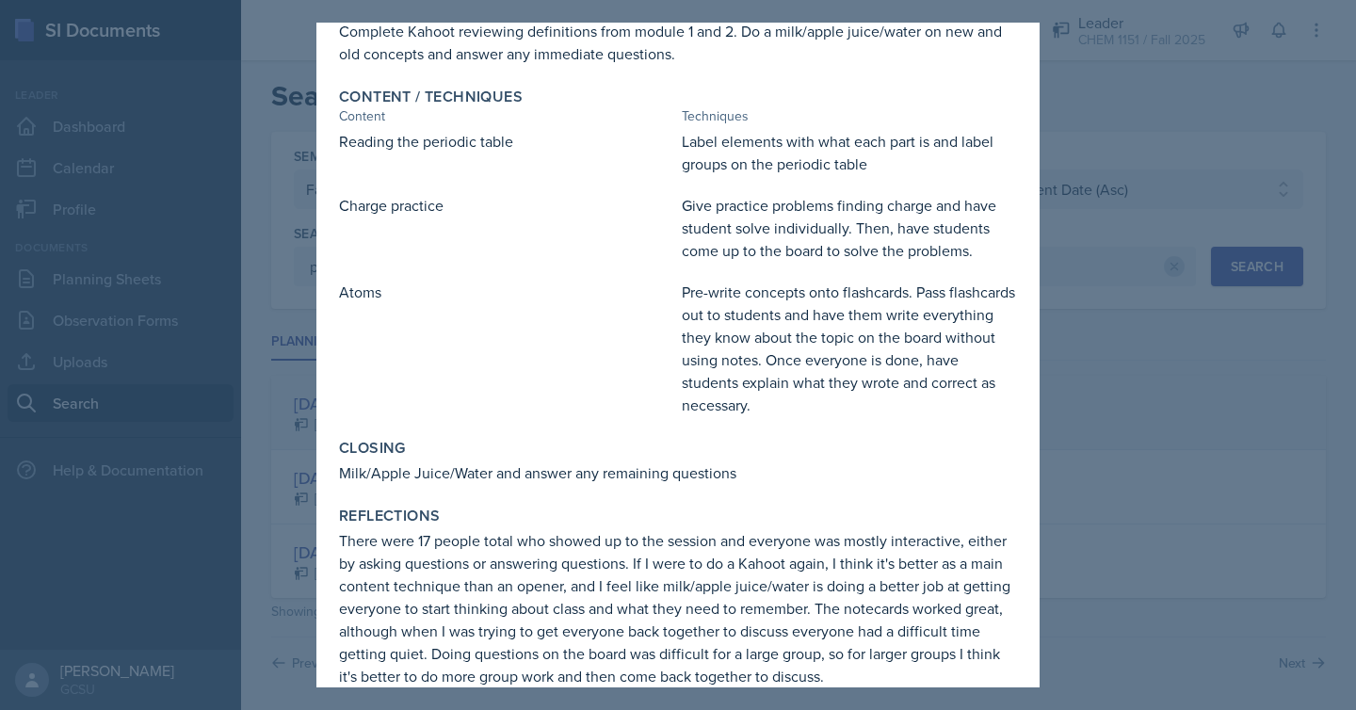
scroll to position [289, 0]
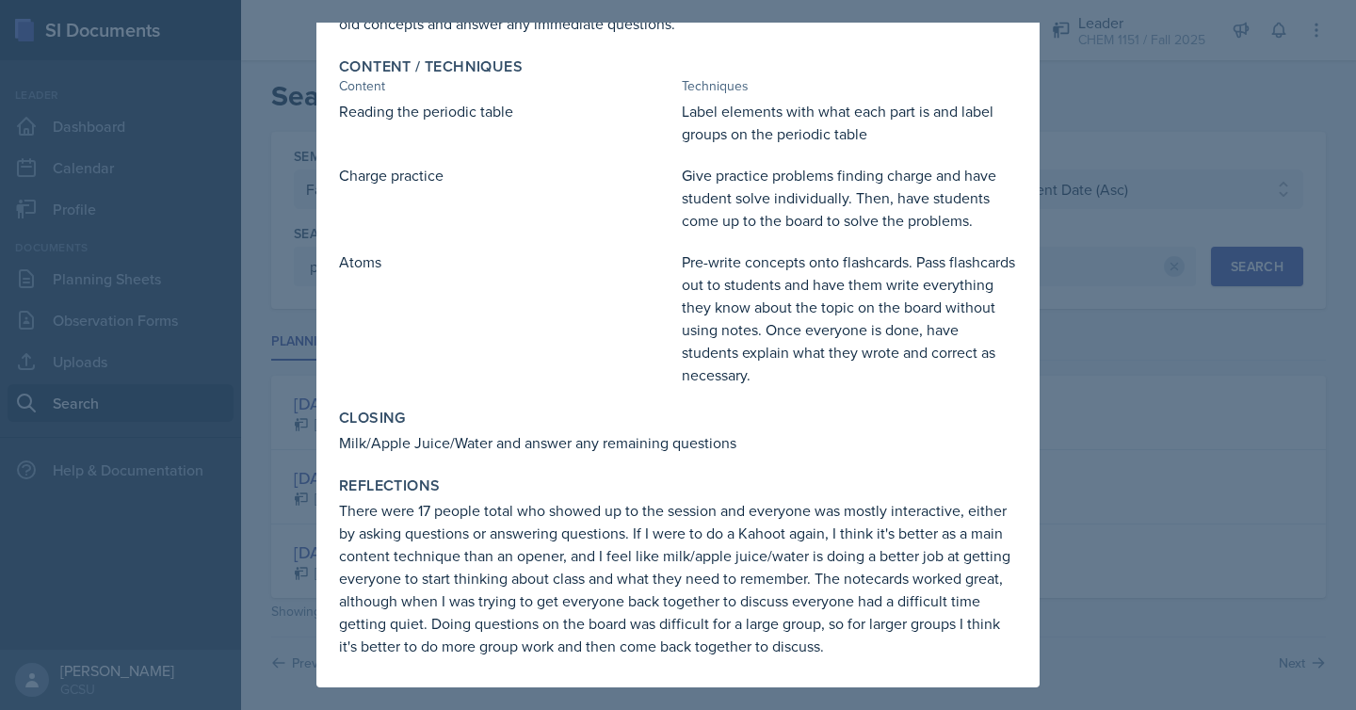
click at [1118, 394] on div at bounding box center [678, 355] width 1356 height 710
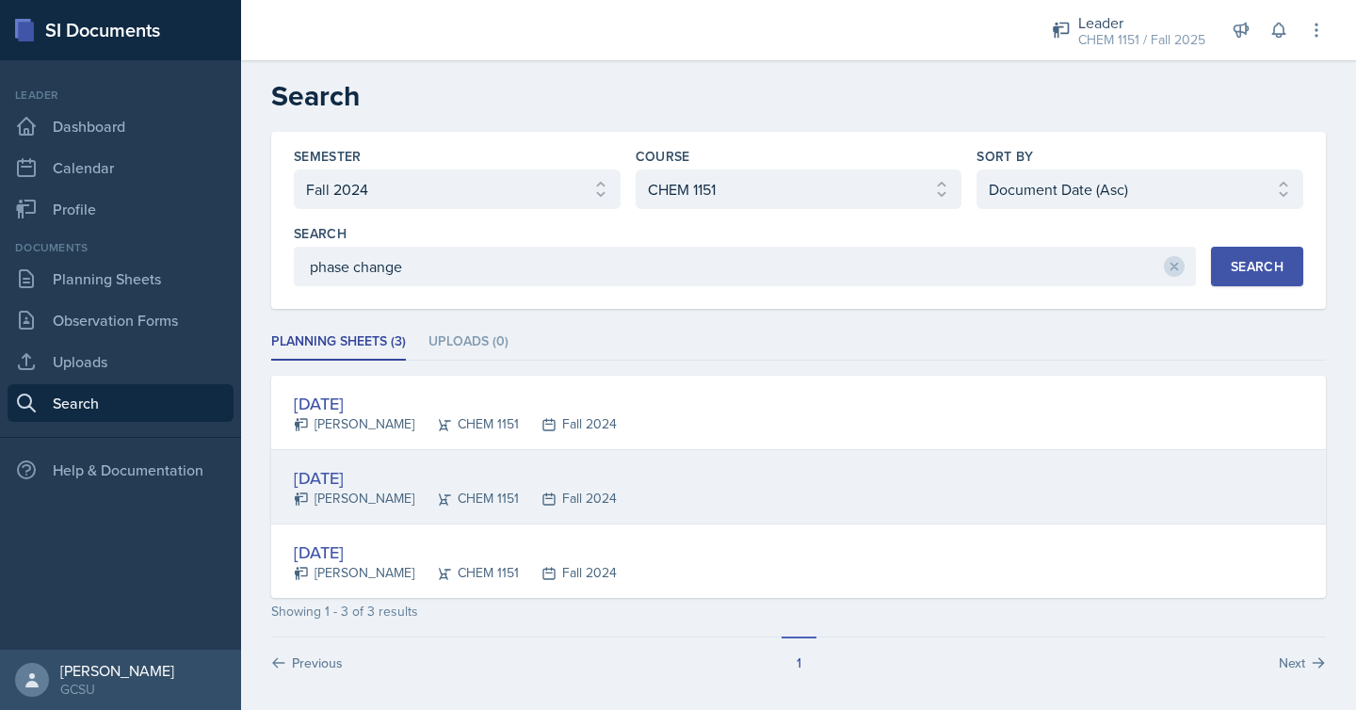
click at [599, 470] on div "[DATE] [PERSON_NAME] CHEM 1151 Fall 2024" at bounding box center [798, 487] width 1055 height 74
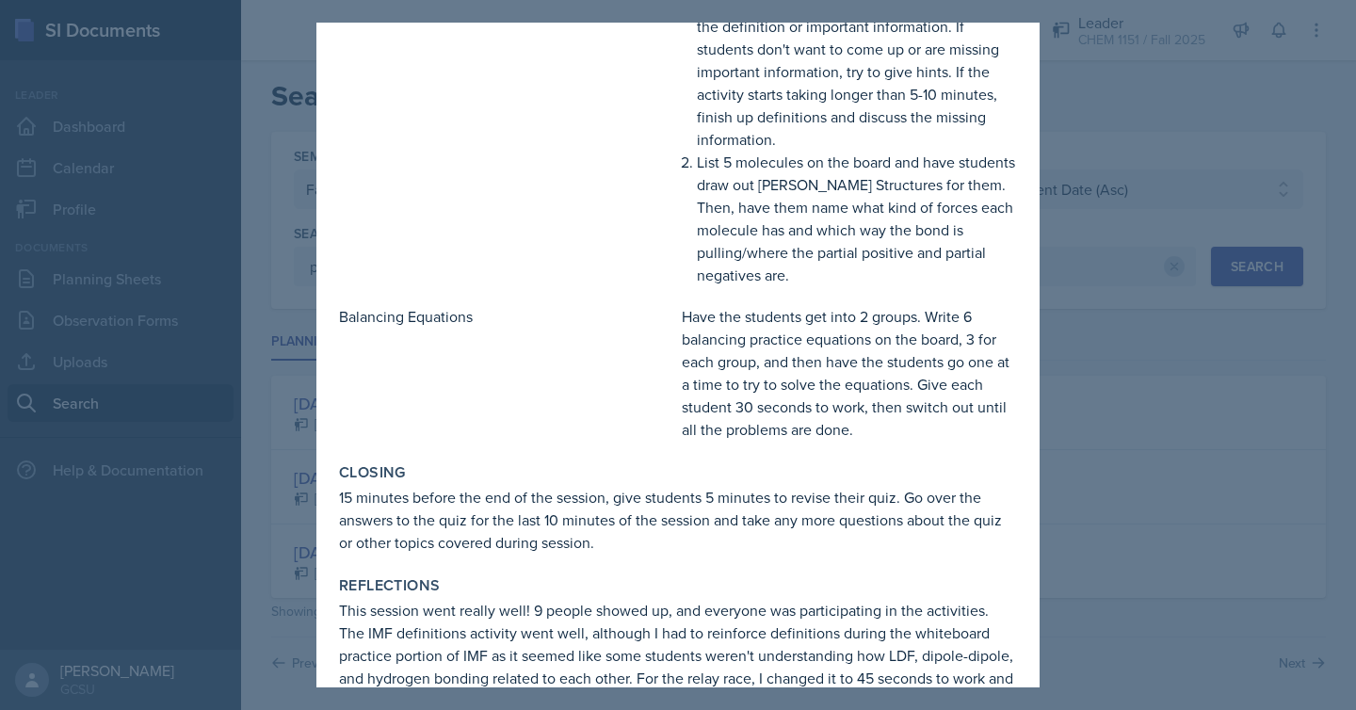
scroll to position [632, 0]
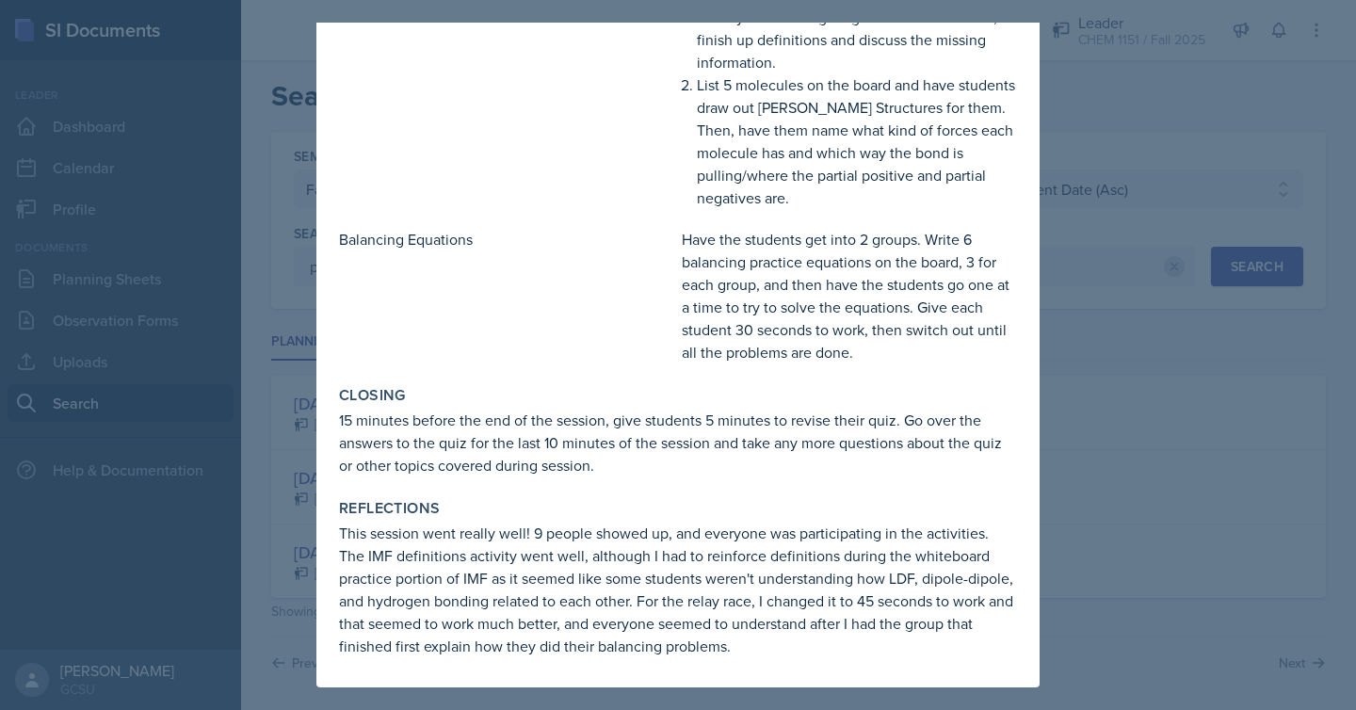
click at [1092, 393] on div at bounding box center [678, 355] width 1356 height 710
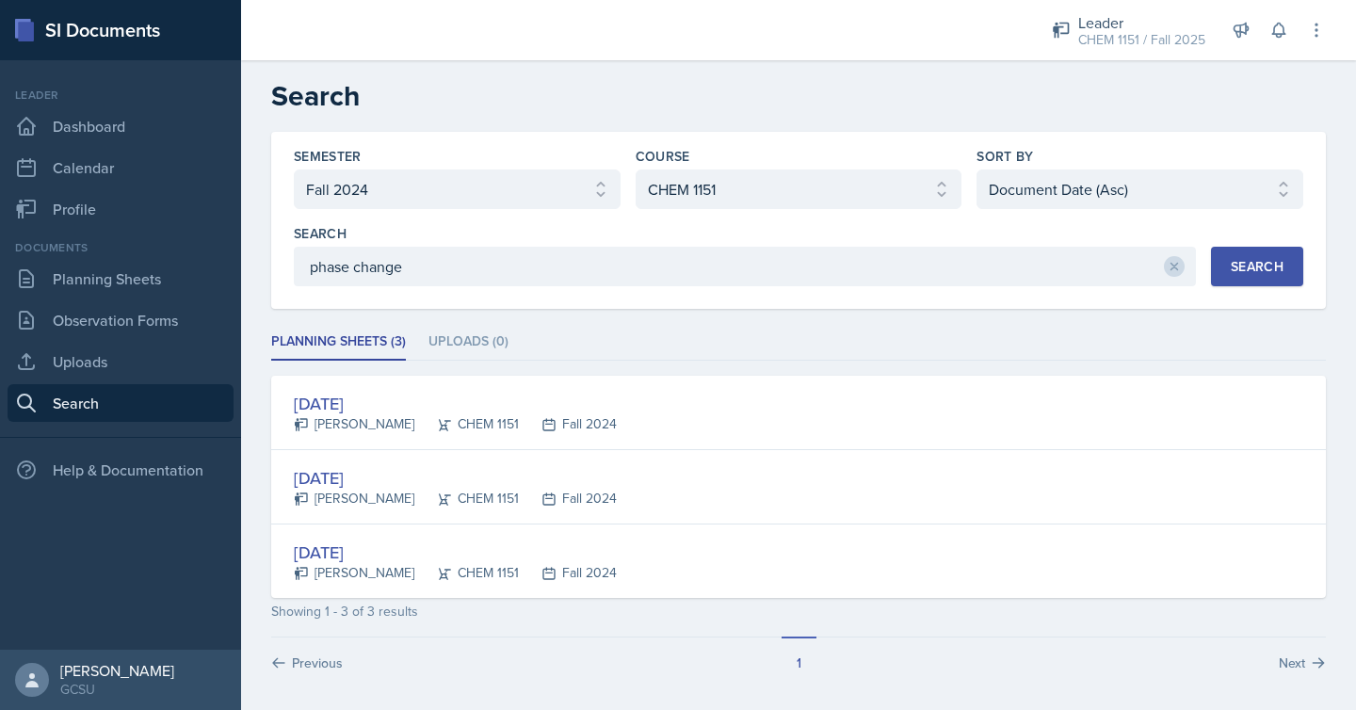
click at [814, 620] on div "Showing 1 - 3 of 3 results" at bounding box center [798, 612] width 1055 height 20
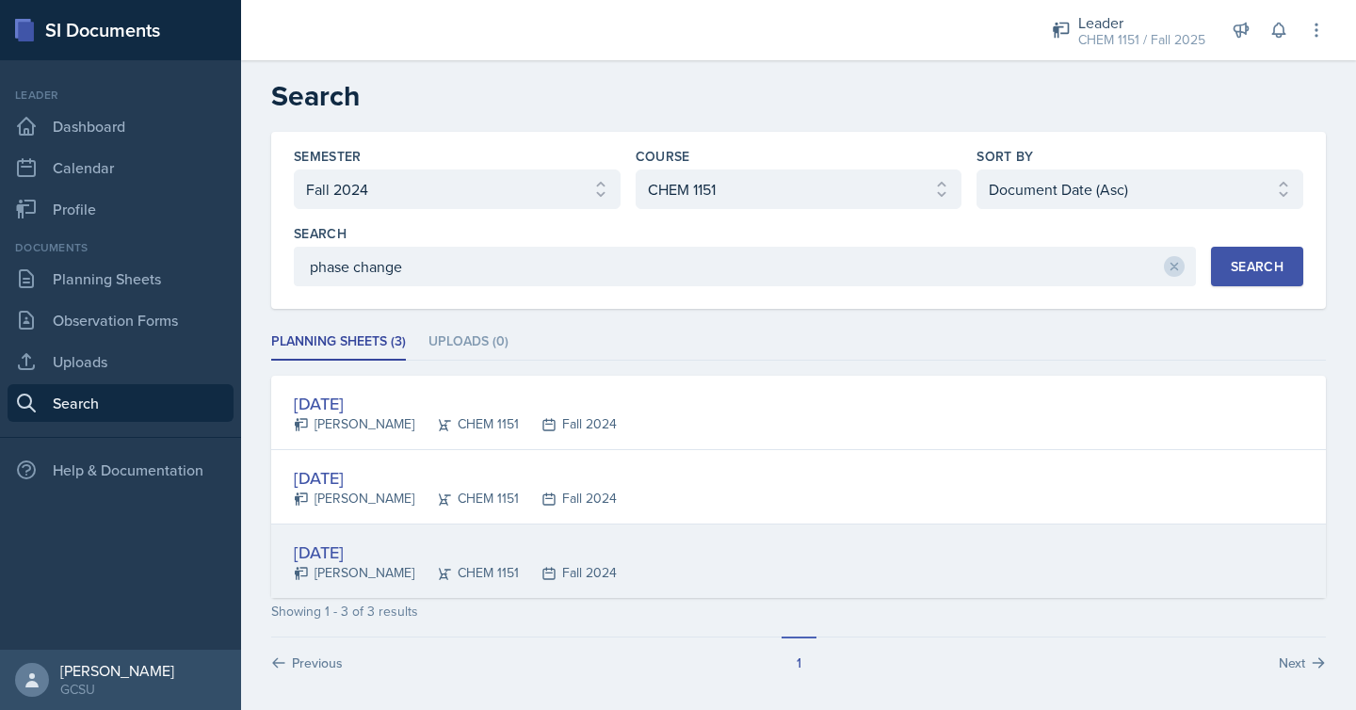
click at [835, 554] on div "[DATE] [PERSON_NAME] CHEM 1151 Fall 2024" at bounding box center [798, 560] width 1055 height 73
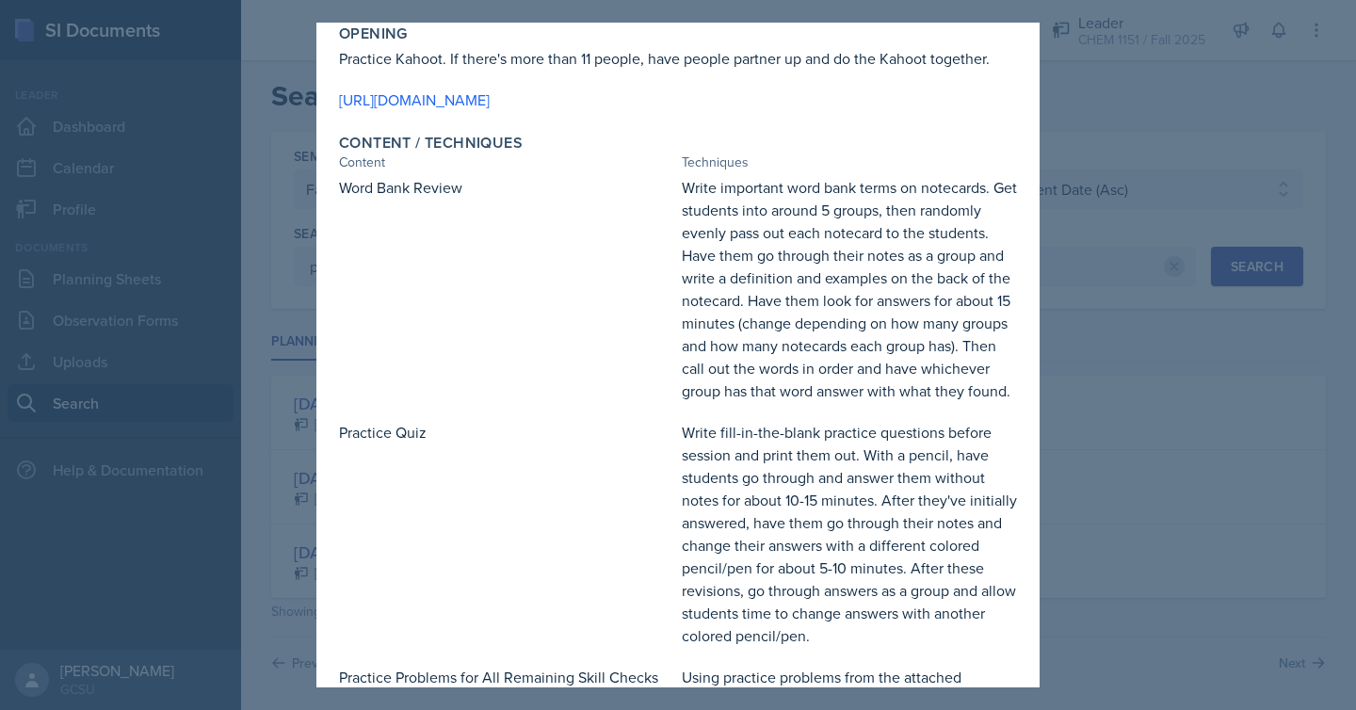
scroll to position [0, 0]
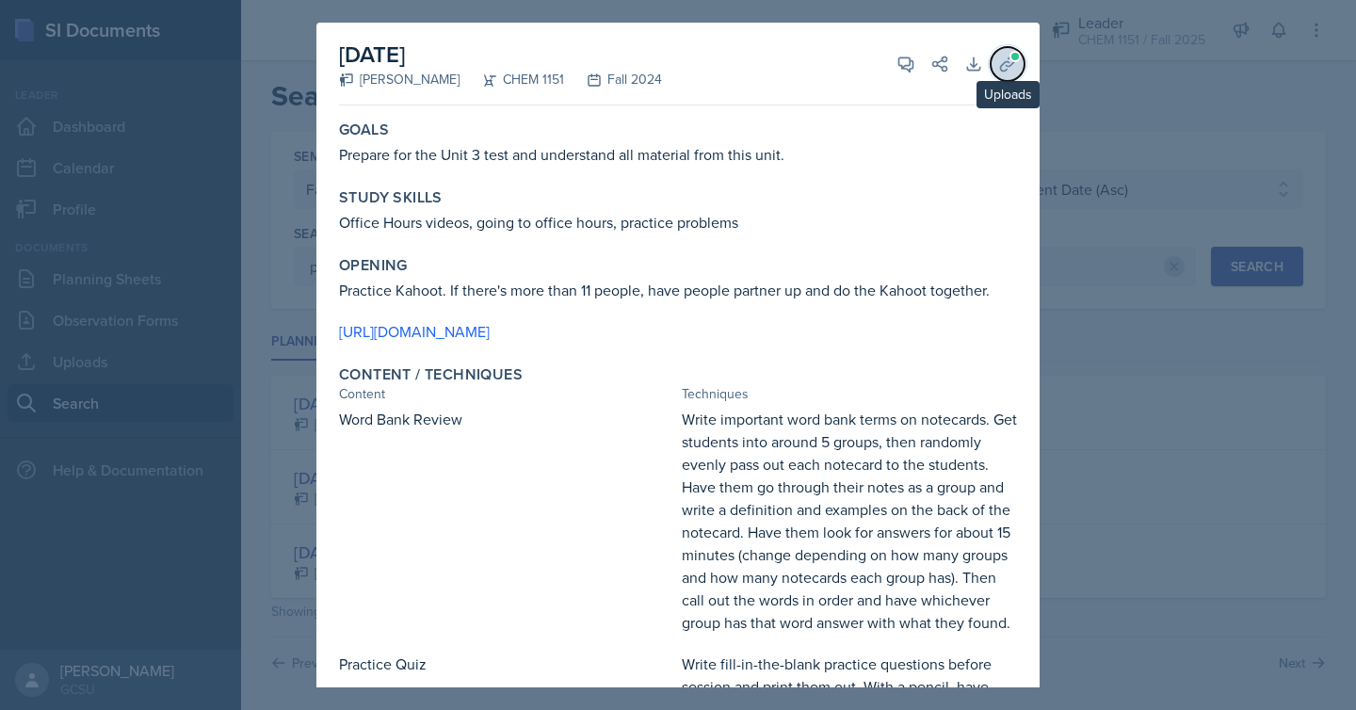
click at [1009, 55] on span at bounding box center [1014, 56] width 11 height 11
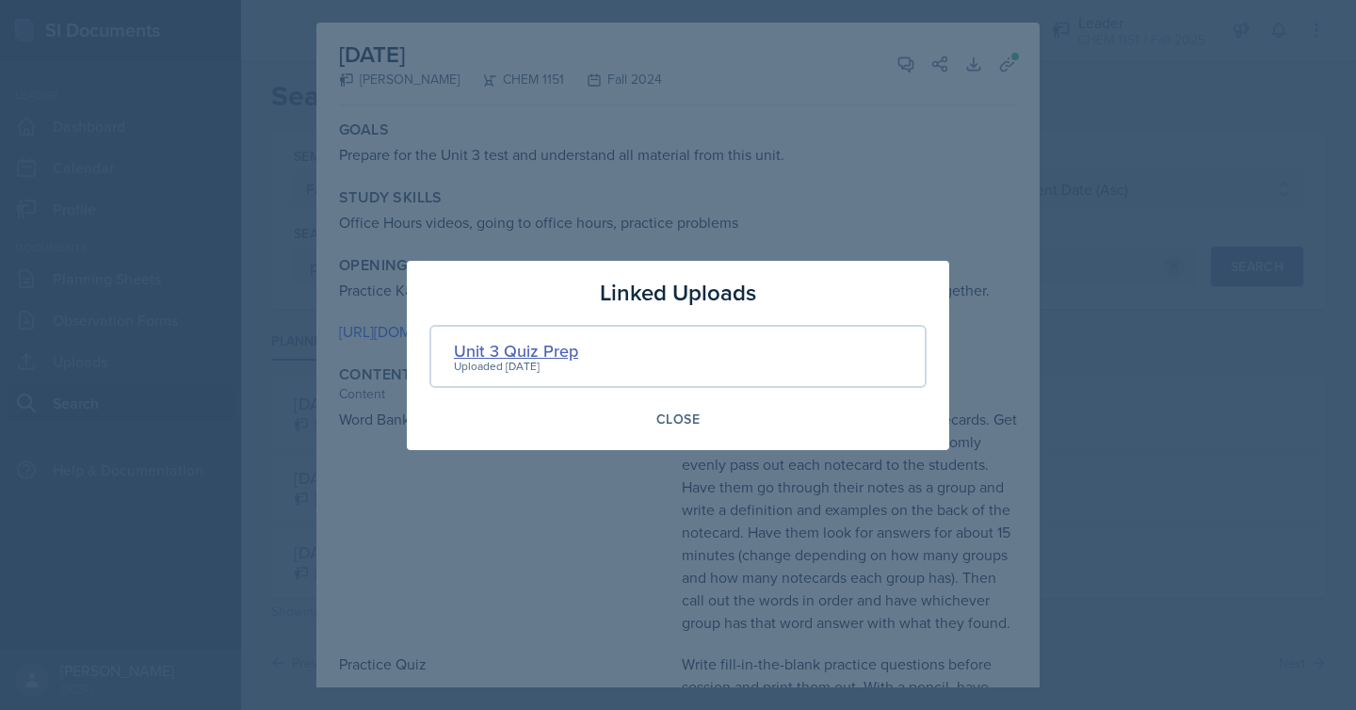
click at [558, 346] on div "Unit 3 Quiz Prep" at bounding box center [516, 350] width 124 height 25
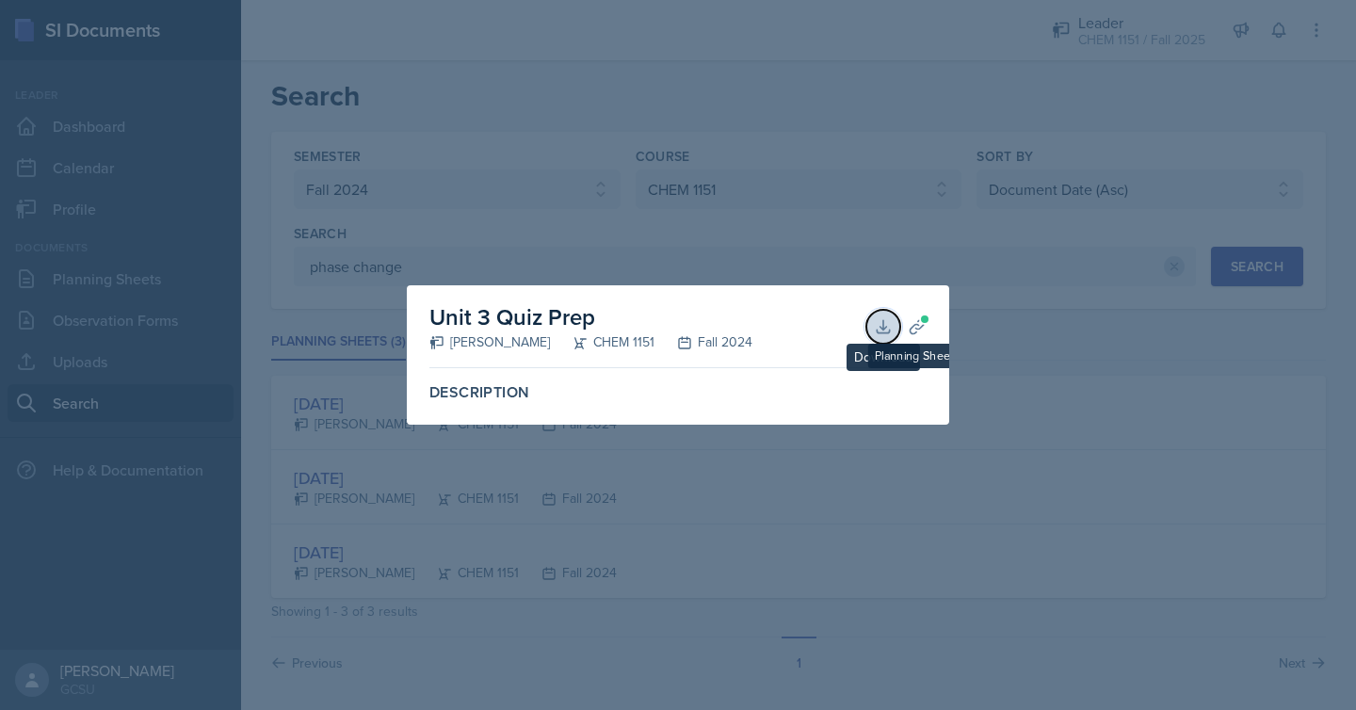
click at [885, 317] on icon at bounding box center [883, 326] width 19 height 19
click at [704, 210] on div at bounding box center [678, 355] width 1356 height 710
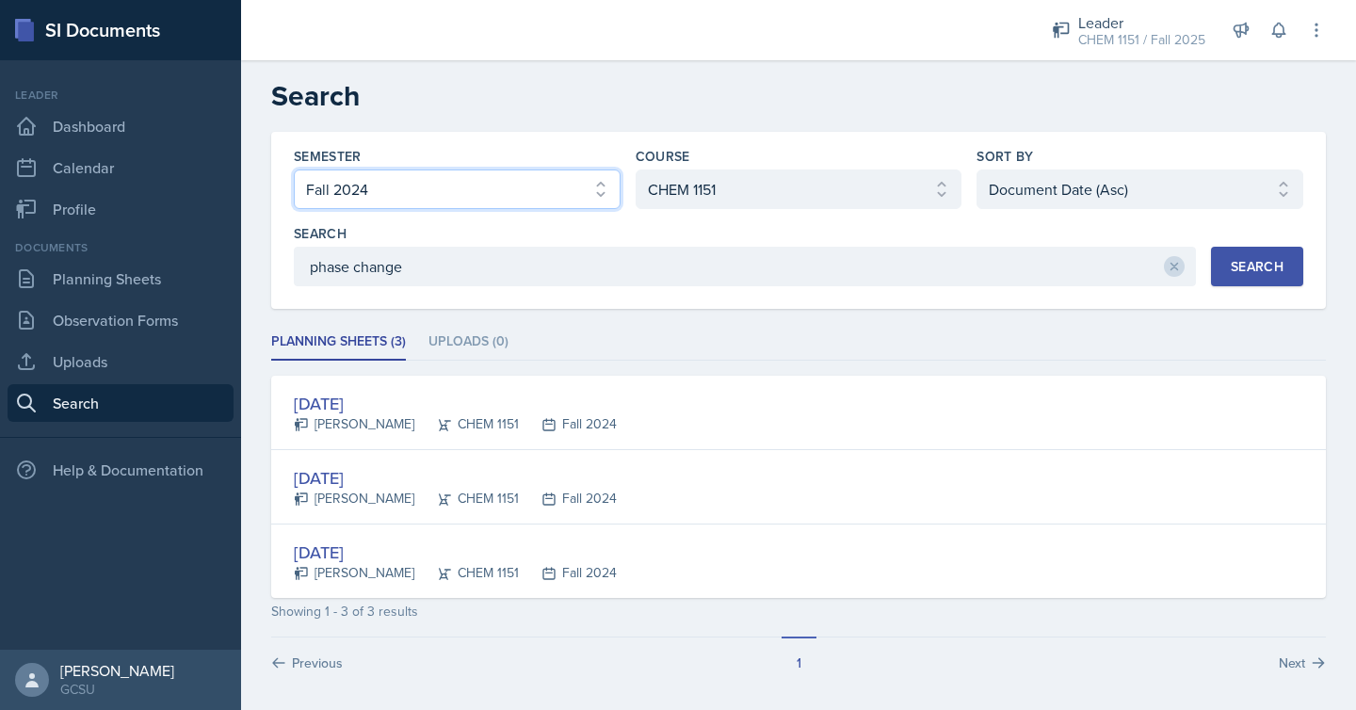
click at [583, 176] on select "Select semester All Fall 2025 Spring 2025 Fall 2024 Spring 2024 Fall 2023 Sprin…" at bounding box center [457, 189] width 327 height 40
select select "all"
click at [294, 169] on select "Select semester All Fall 2025 Spring 2025 Fall 2024 Spring 2024 Fall 2023 Sprin…" at bounding box center [457, 189] width 327 height 40
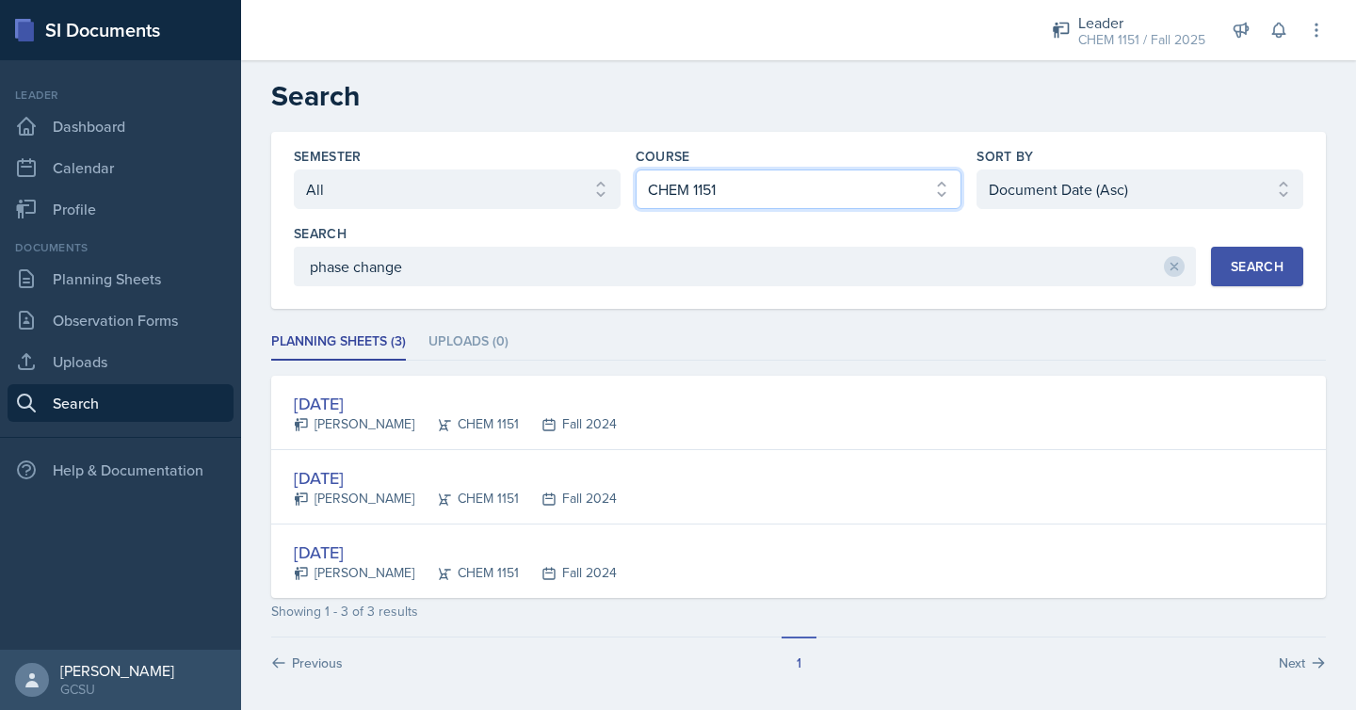
click at [665, 180] on select "Select course All ACCT 3101 ACCT 3102 ASTR 1000 BIOL 1100 BIOL 1107 BIOL 1108 B…" at bounding box center [799, 189] width 327 height 40
select select "all"
click at [636, 169] on select "Select course All ACCT 3101 ACCT 3102 ASTR 1000 BIOL 1100 BIOL 1107 BIOL 1108 B…" at bounding box center [799, 189] width 327 height 40
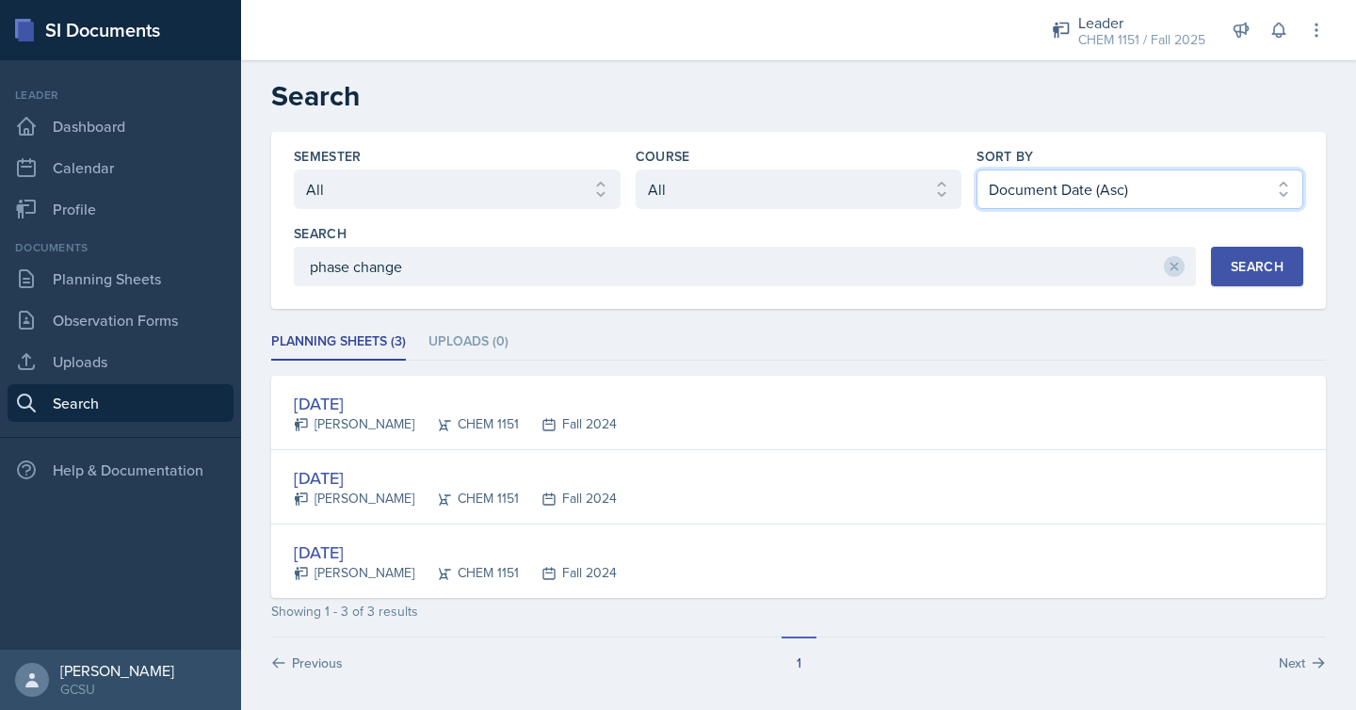
click at [1088, 182] on select "Select sort by Relevance Document Date (Asc) Document Date (Desc)" at bounding box center [1139, 189] width 327 height 40
select select "1"
click at [976, 169] on select "Select sort by Relevance Document Date (Asc) Document Date (Desc)" at bounding box center [1139, 189] width 327 height 40
click at [1217, 273] on button "Search" at bounding box center [1257, 267] width 92 height 40
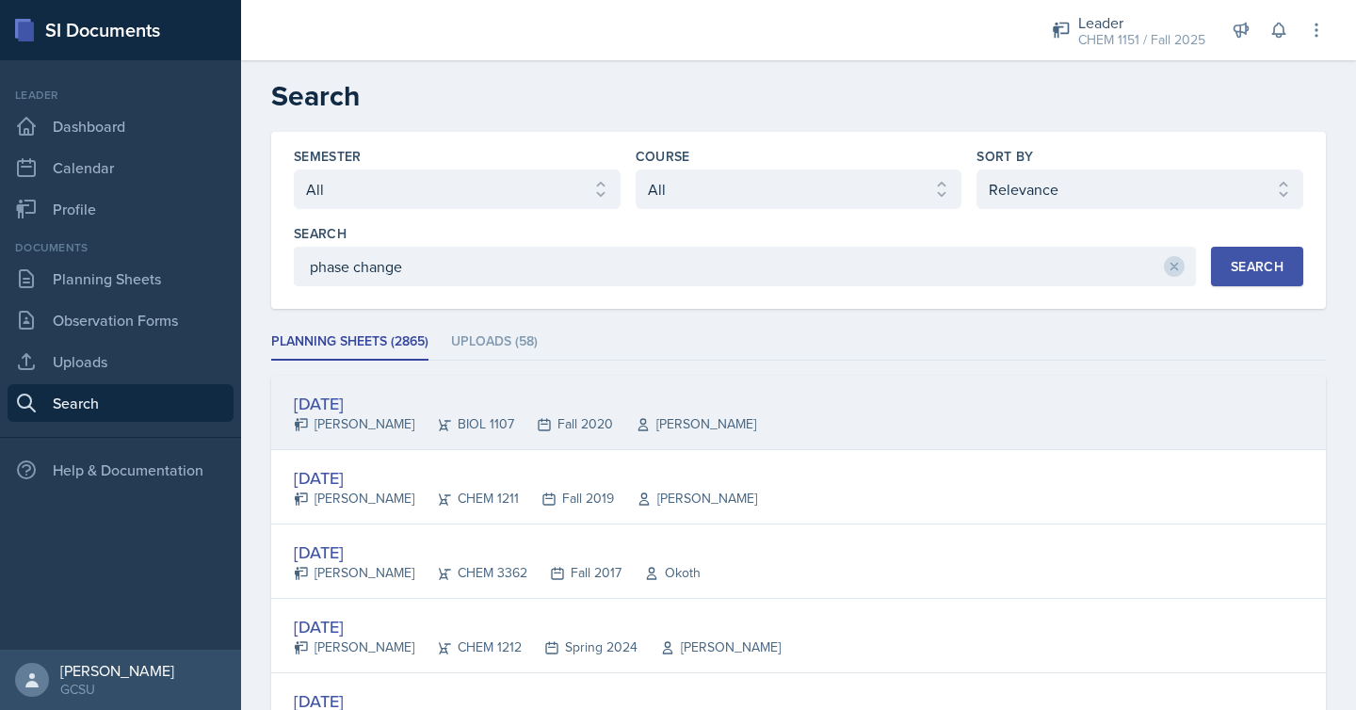
click at [895, 434] on div "[DATE] [PERSON_NAME] BIOL 1107 Fall 2020 [PERSON_NAME]" at bounding box center [798, 413] width 1055 height 74
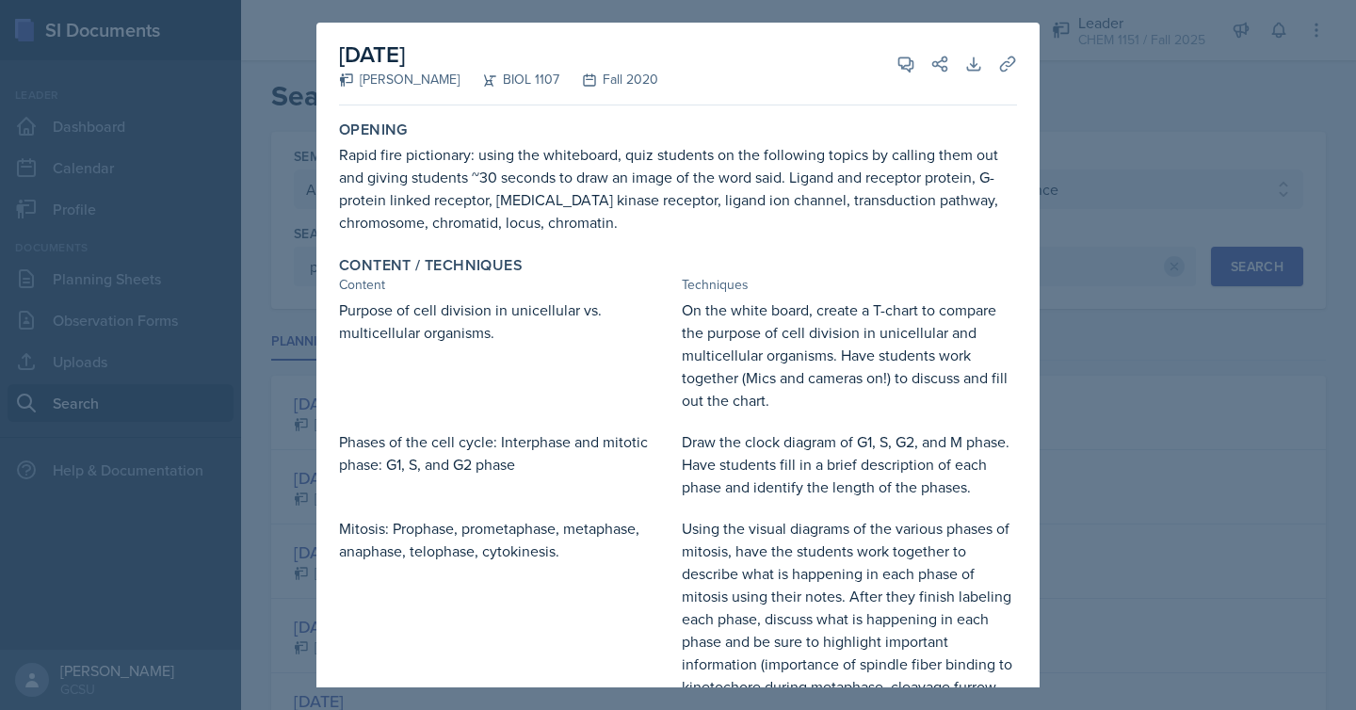
click at [1145, 340] on div at bounding box center [678, 355] width 1356 height 710
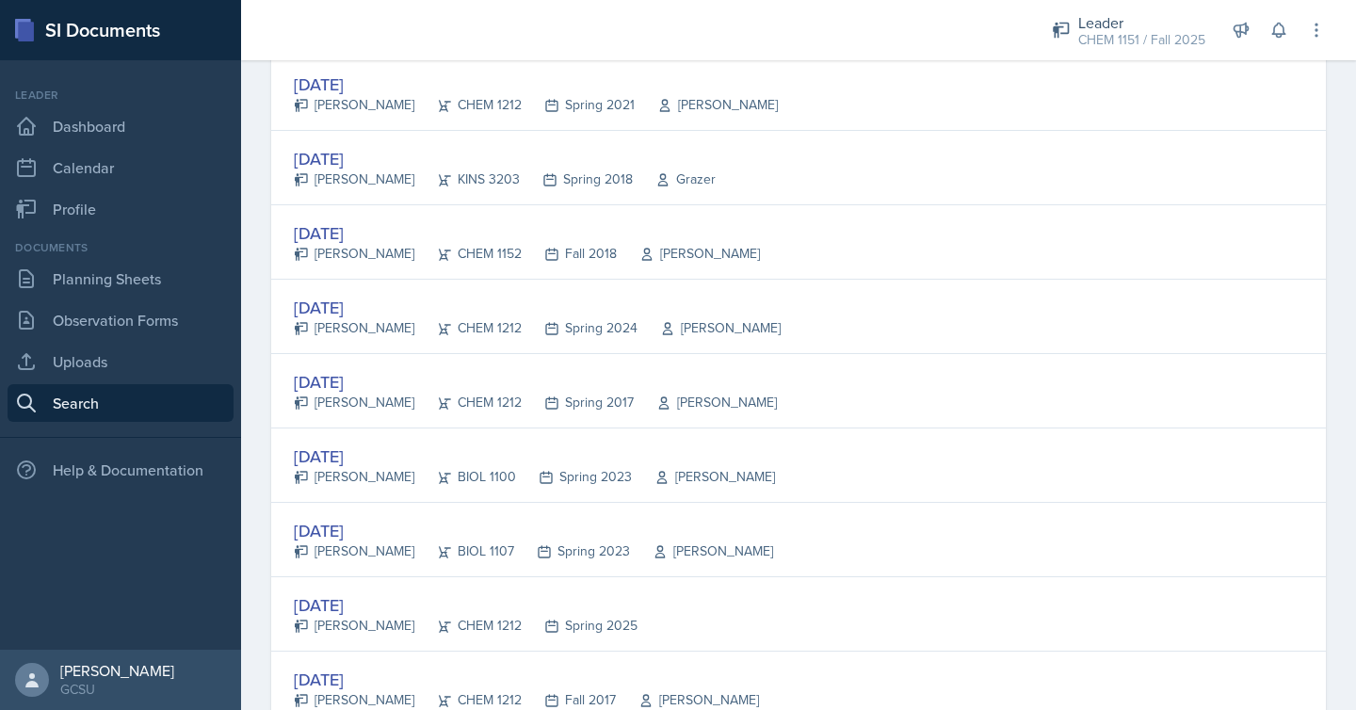
scroll to position [851, 0]
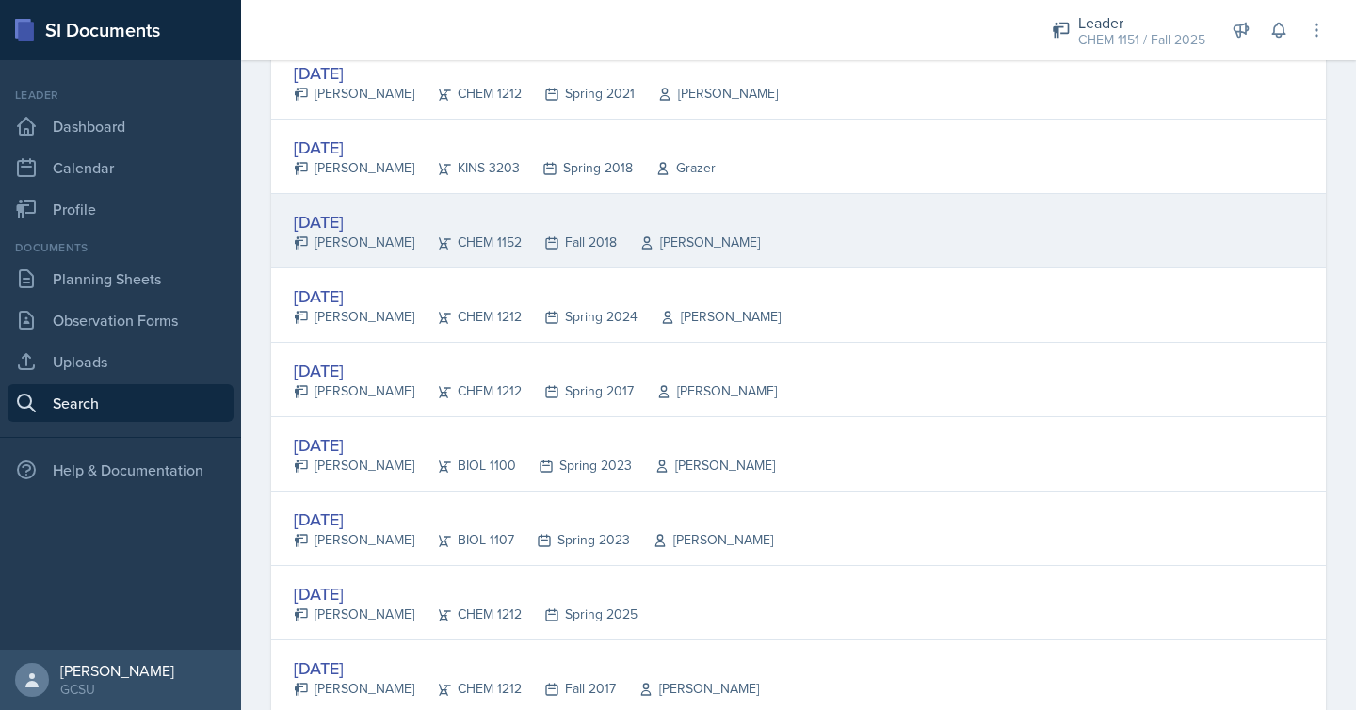
click at [389, 213] on div "[DATE]" at bounding box center [527, 221] width 466 height 25
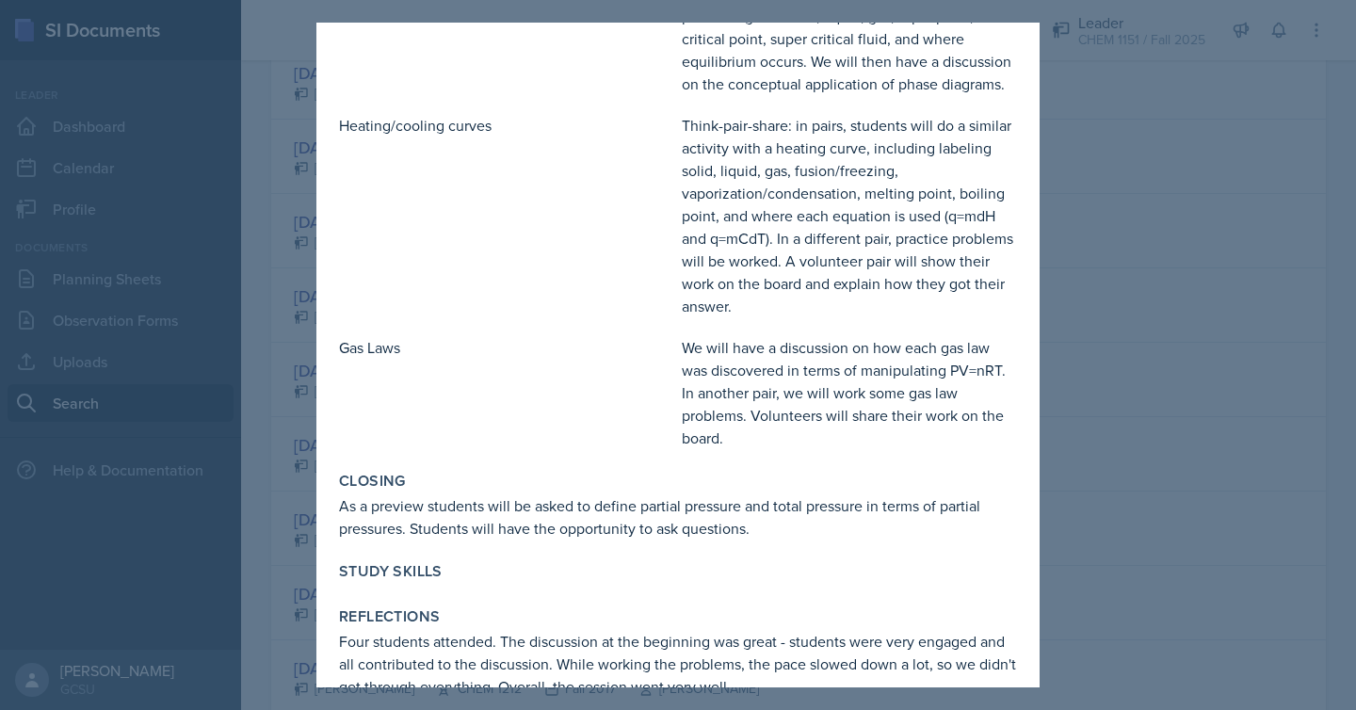
scroll to position [279, 0]
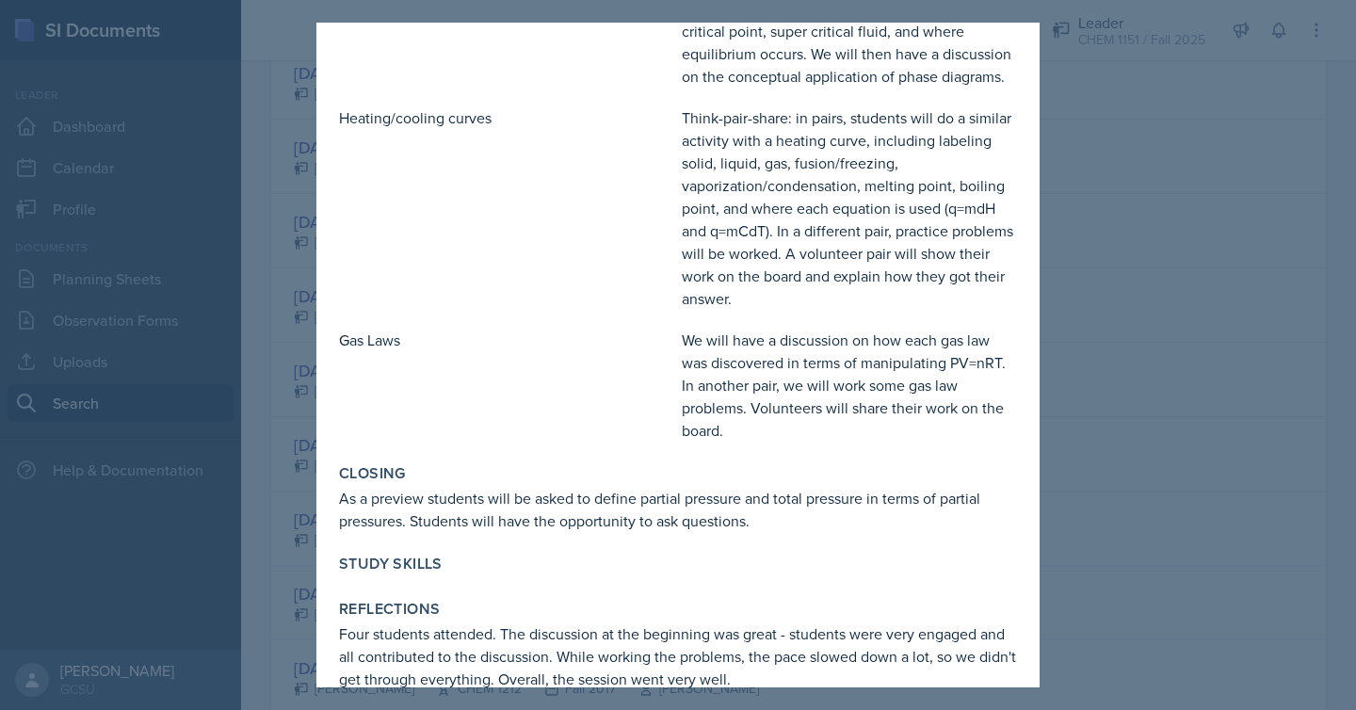
click at [1224, 307] on div at bounding box center [678, 355] width 1356 height 710
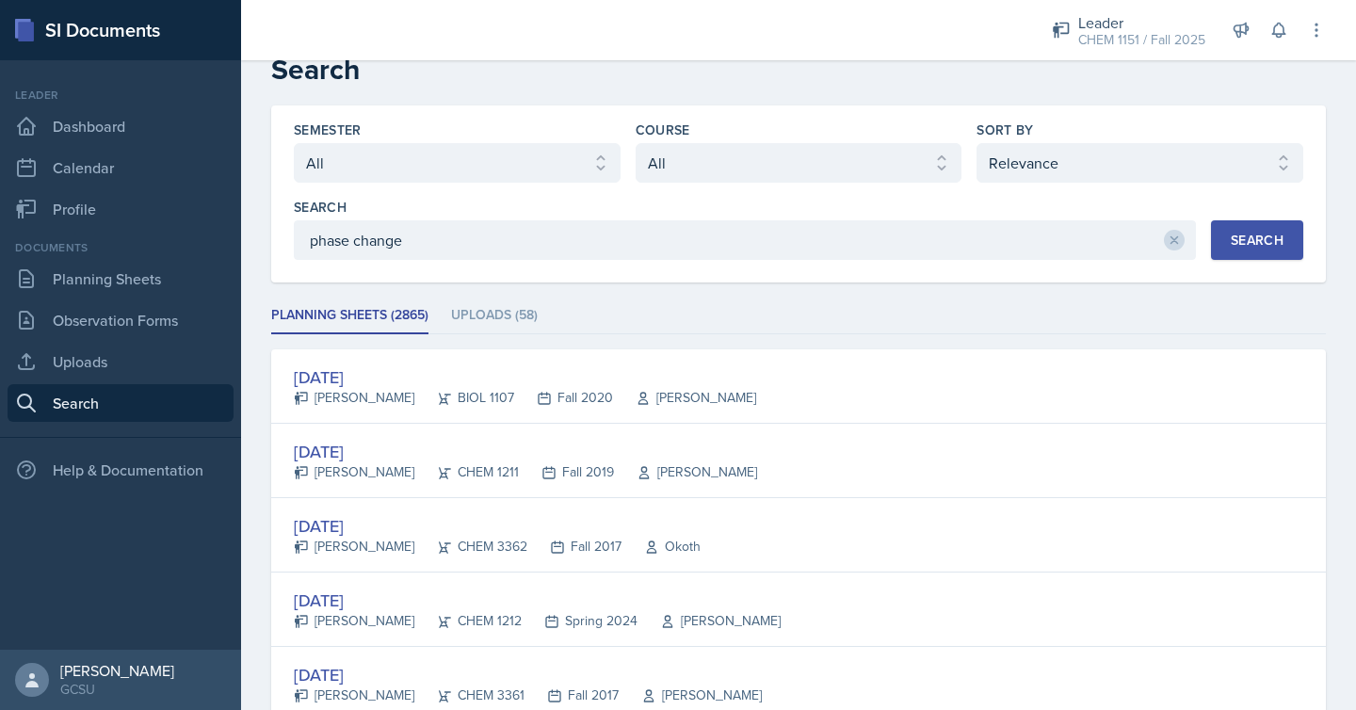
scroll to position [0, 0]
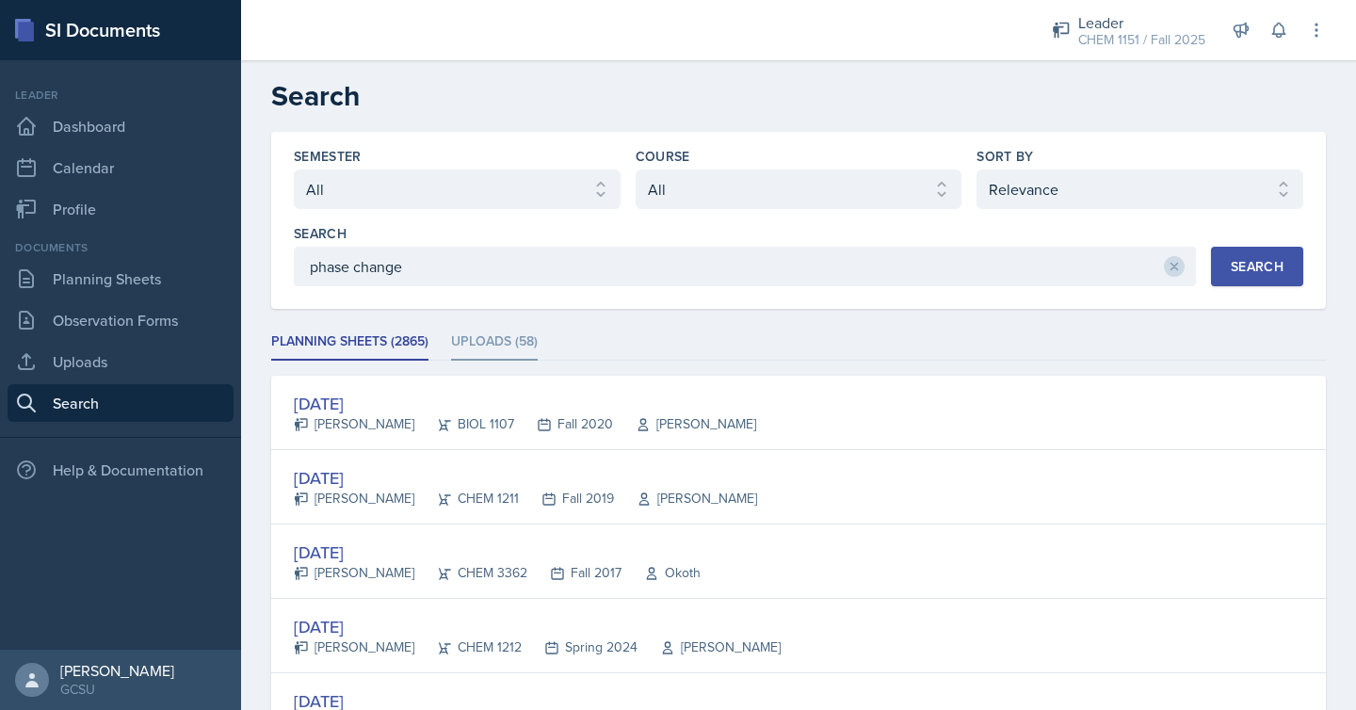
click at [516, 339] on li "Uploads (58)" at bounding box center [494, 342] width 87 height 37
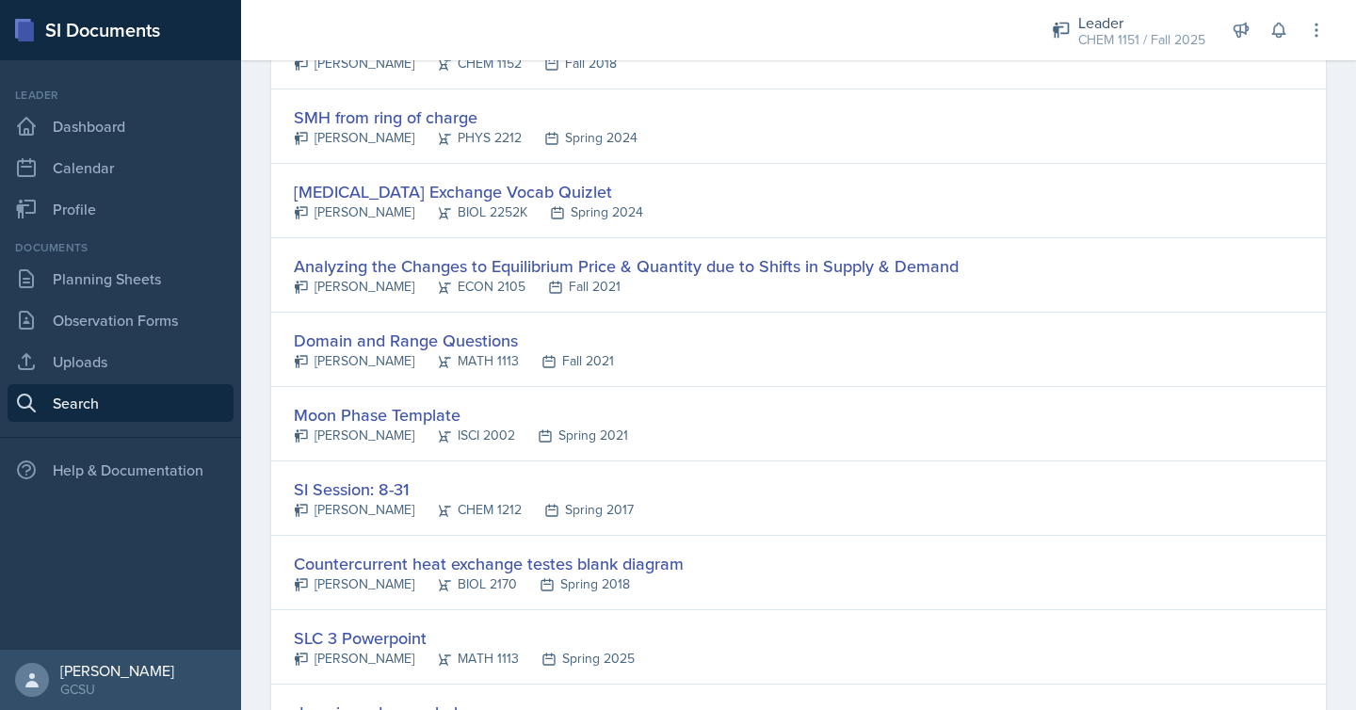
scroll to position [412, 0]
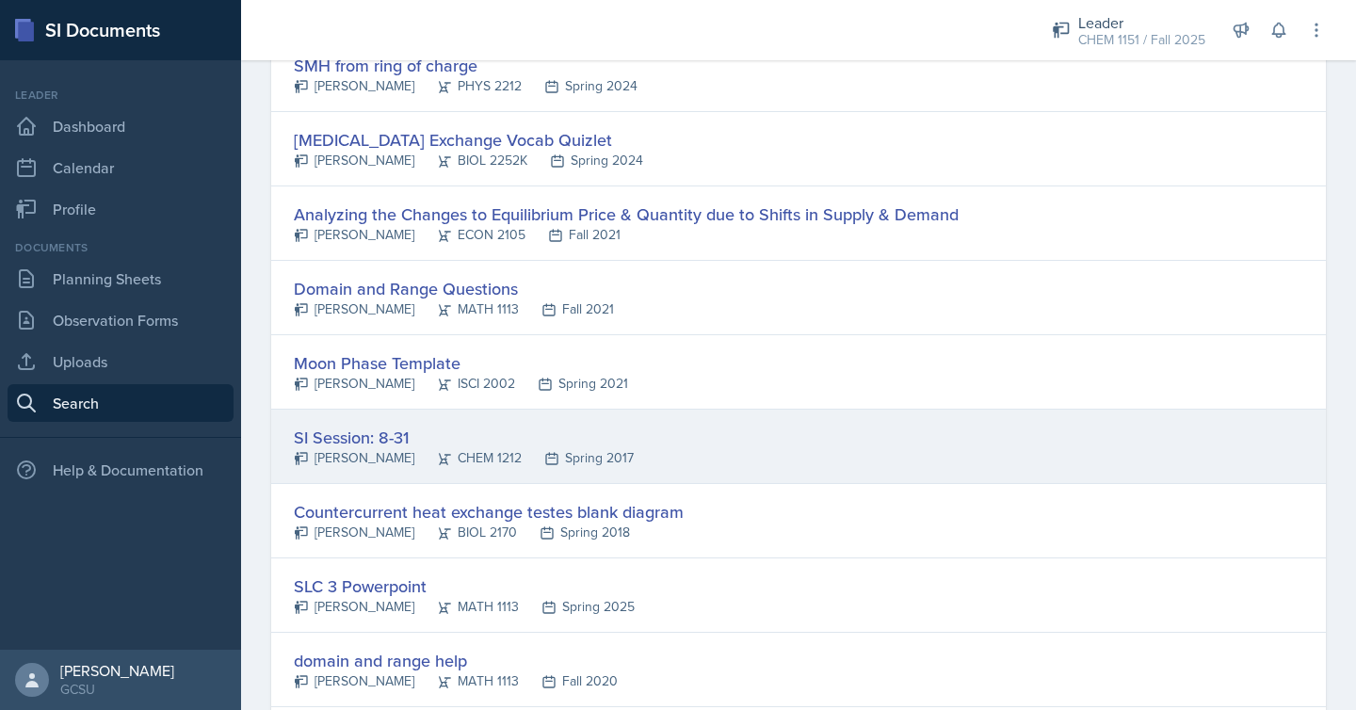
click at [480, 461] on div "CHEM 1212" at bounding box center [467, 458] width 107 height 20
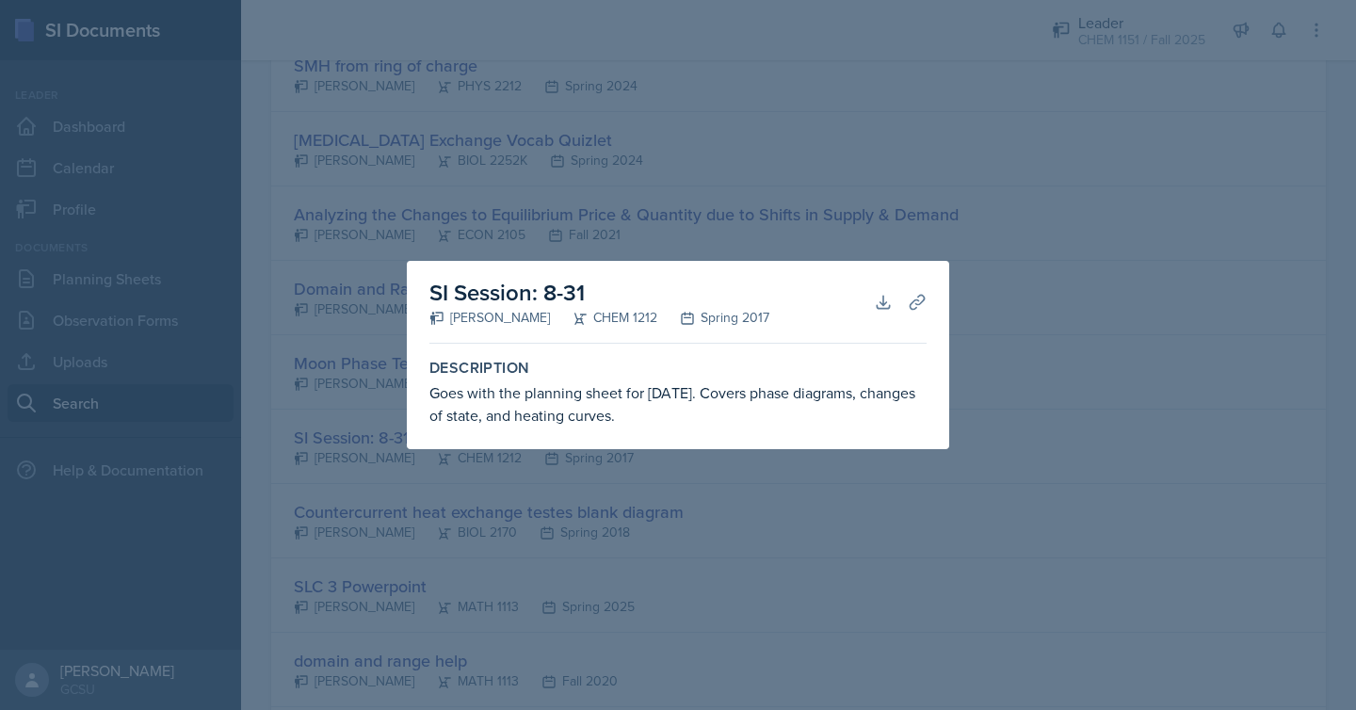
click at [1030, 289] on div at bounding box center [678, 355] width 1356 height 710
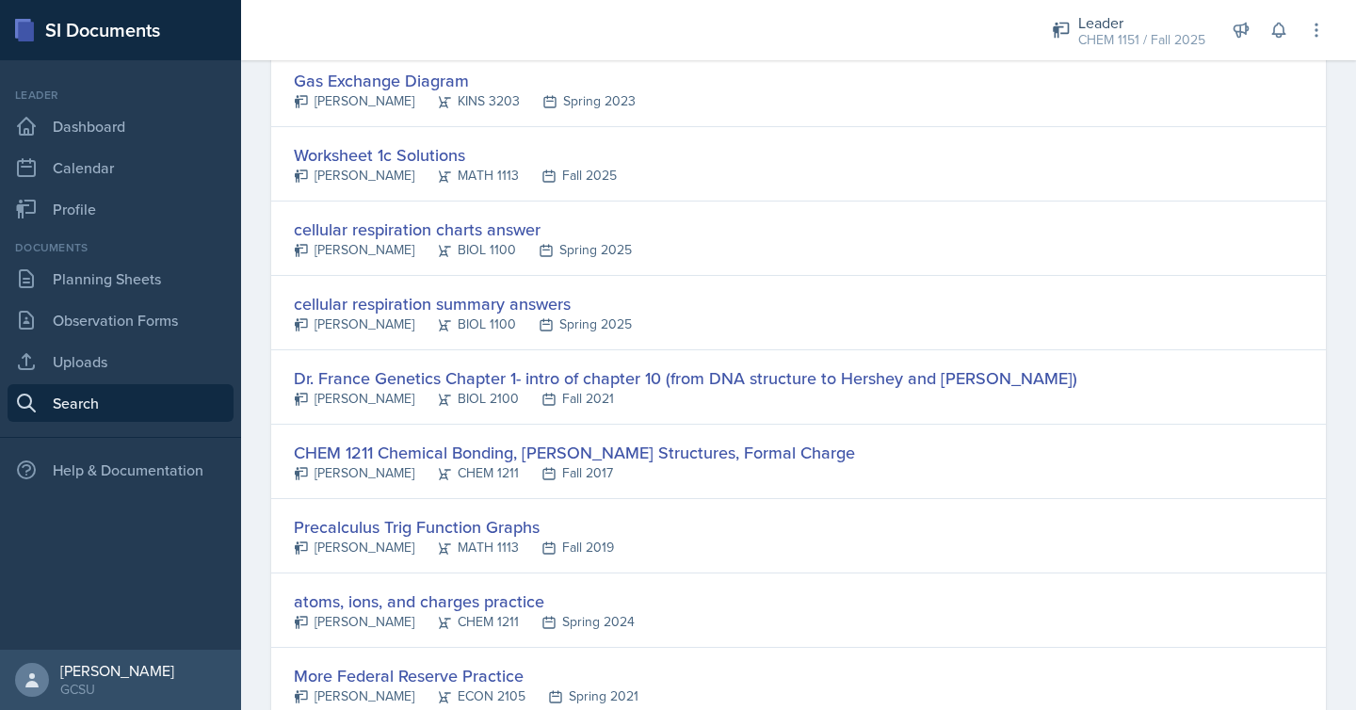
scroll to position [1668, 0]
